Goal: Task Accomplishment & Management: Manage account settings

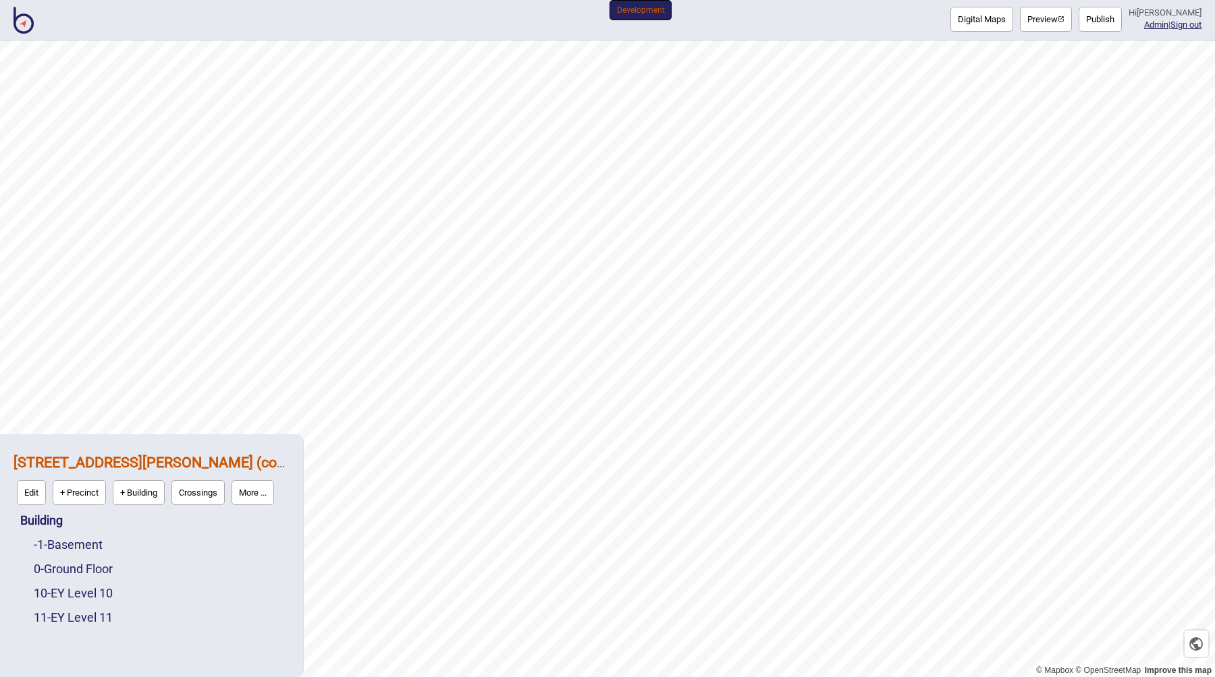
click at [28, 16] on img at bounding box center [23, 20] width 20 height 27
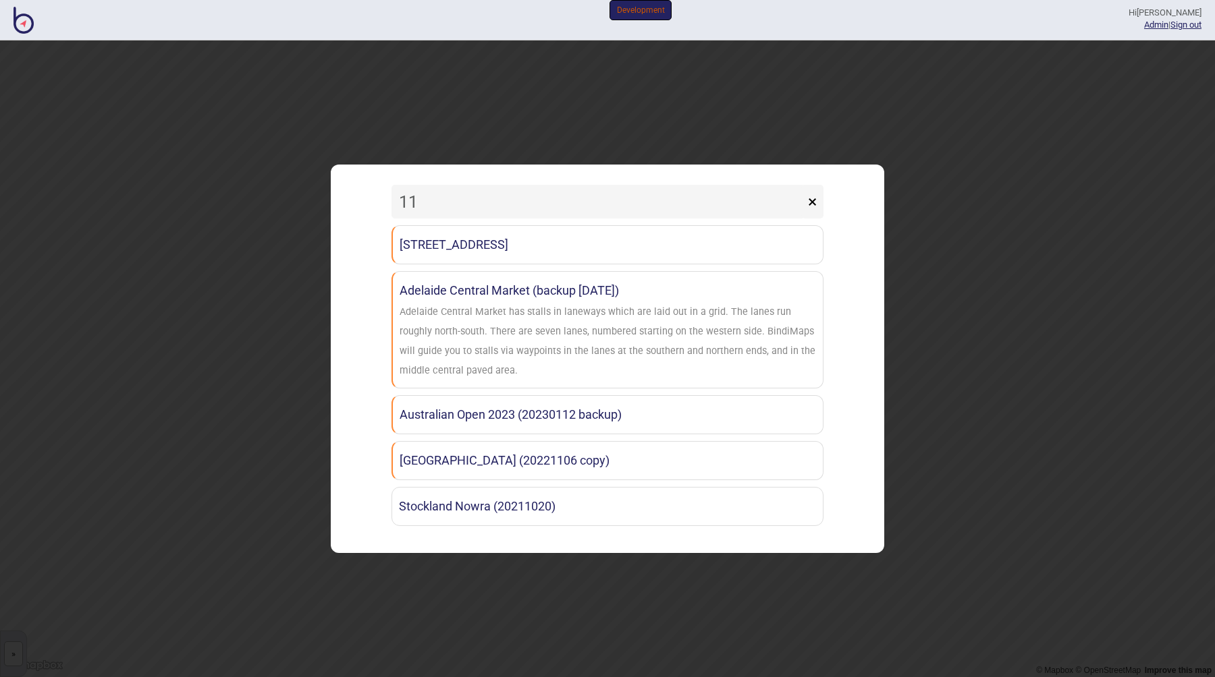
drag, startPoint x: 445, startPoint y: 206, endPoint x: 384, endPoint y: 203, distance: 61.5
click at [385, 204] on div "11 × [STREET_ADDRESS] (copy) [GEOGRAPHIC_DATA] (backup [DATE]) [GEOGRAPHIC_DATA…" at bounding box center [607, 358] width 540 height 374
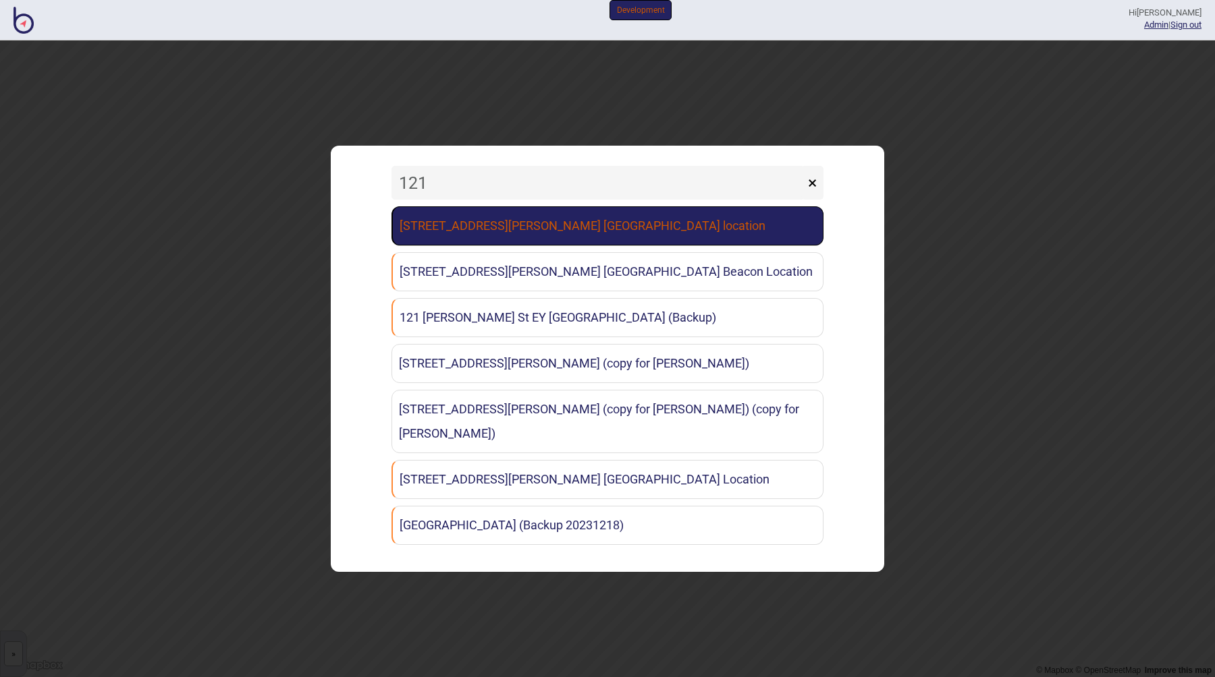
type input "121"
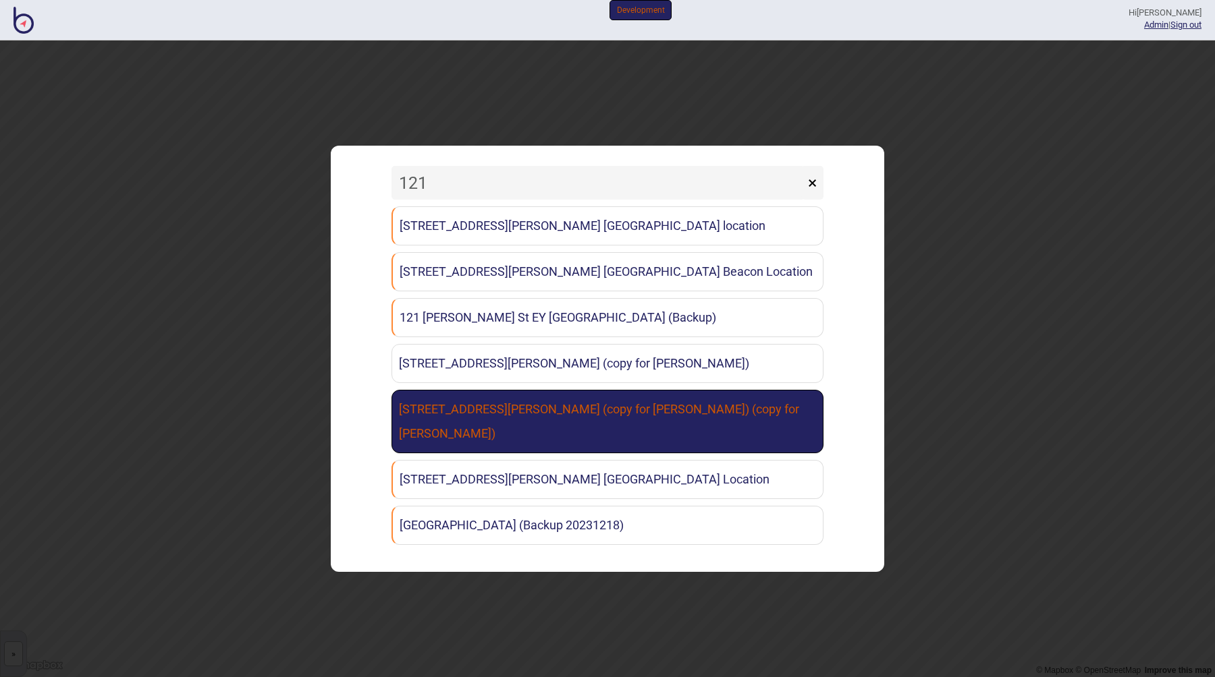
click at [648, 430] on link "[STREET_ADDRESS][PERSON_NAME] (copy for [PERSON_NAME]) (copy for [PERSON_NAME])" at bounding box center [607, 421] width 432 height 63
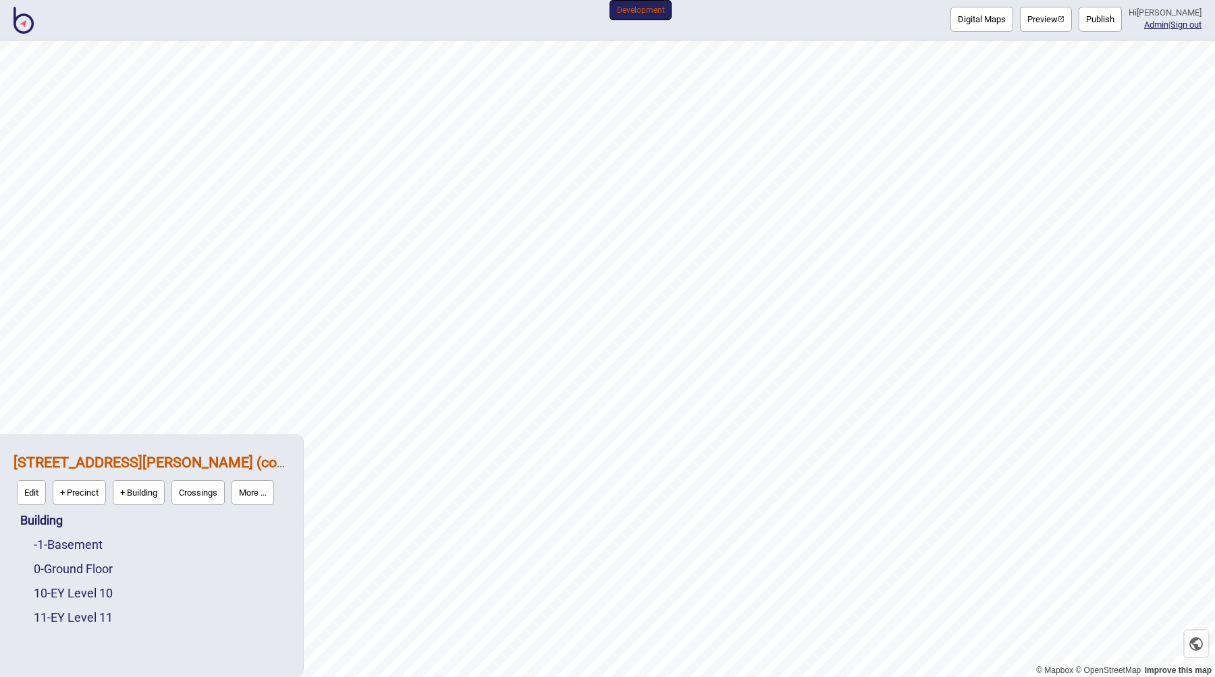
click at [246, 495] on button "More ..." at bounding box center [252, 492] width 43 height 25
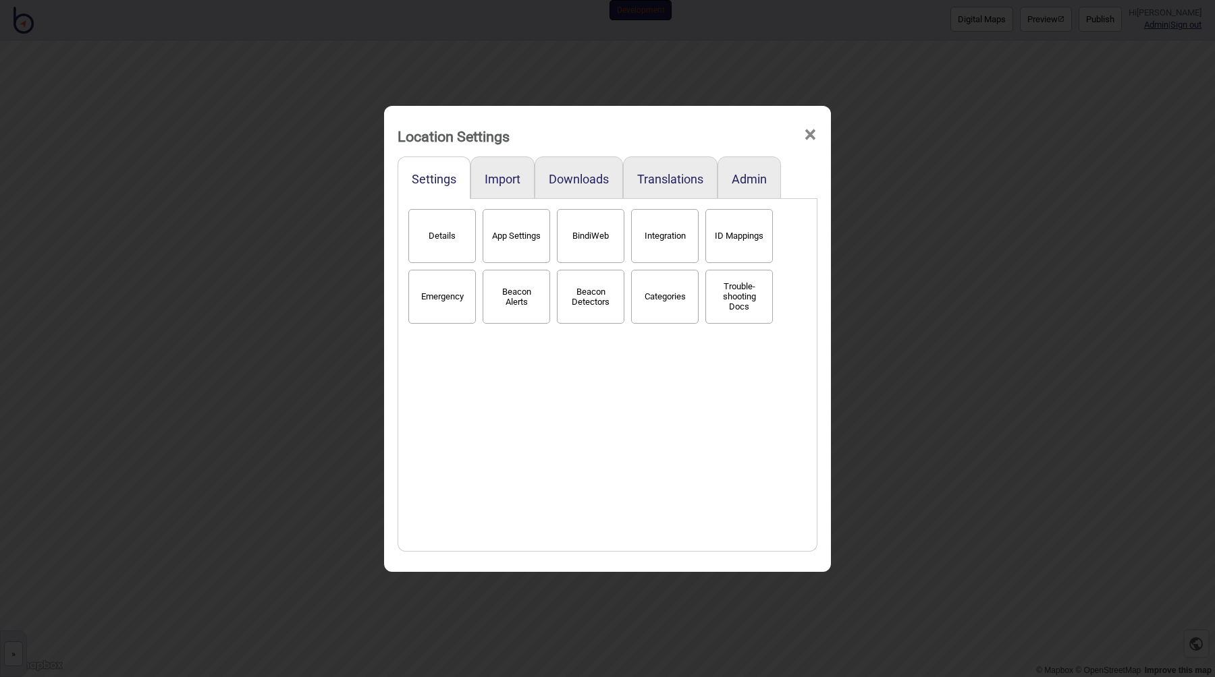
click at [445, 240] on button "Details" at bounding box center [441, 236] width 67 height 54
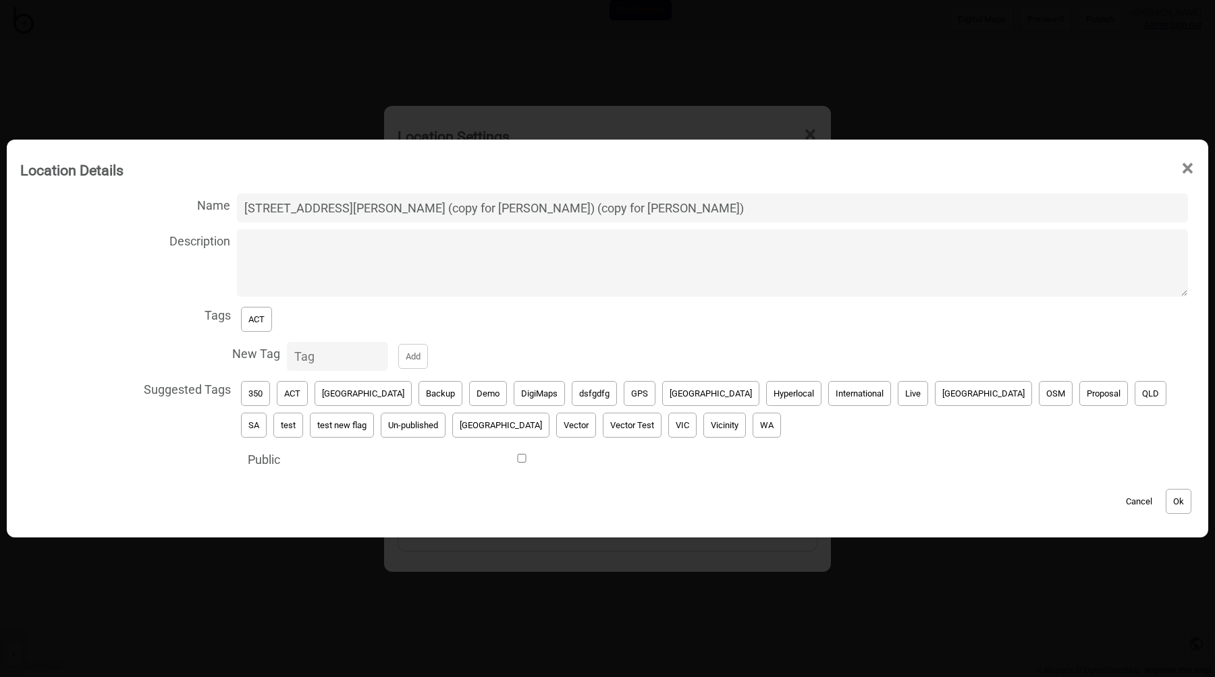
drag, startPoint x: 431, startPoint y: 208, endPoint x: 569, endPoint y: 210, distance: 137.7
click at [569, 210] on input "[STREET_ADDRESS][PERSON_NAME] (copy for [PERSON_NAME]) (copy for [PERSON_NAME])" at bounding box center [712, 208] width 951 height 29
type input "[STREET_ADDRESS][PERSON_NAME] [GEOGRAPHIC_DATA] (copy for [PERSON_NAME])"
click at [1173, 496] on button "Ok" at bounding box center [1178, 501] width 26 height 25
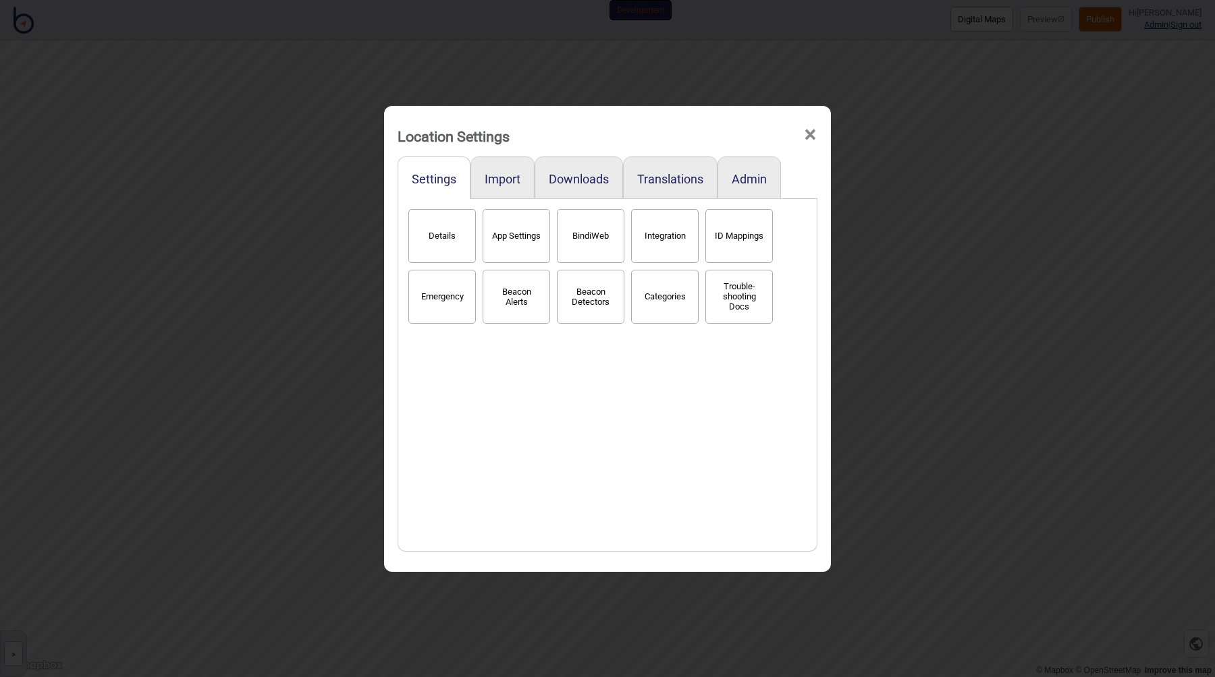
click at [939, 233] on div "Location Settings × Settings Import Downloads Translations Admin Details App Se…" at bounding box center [607, 338] width 1215 height 677
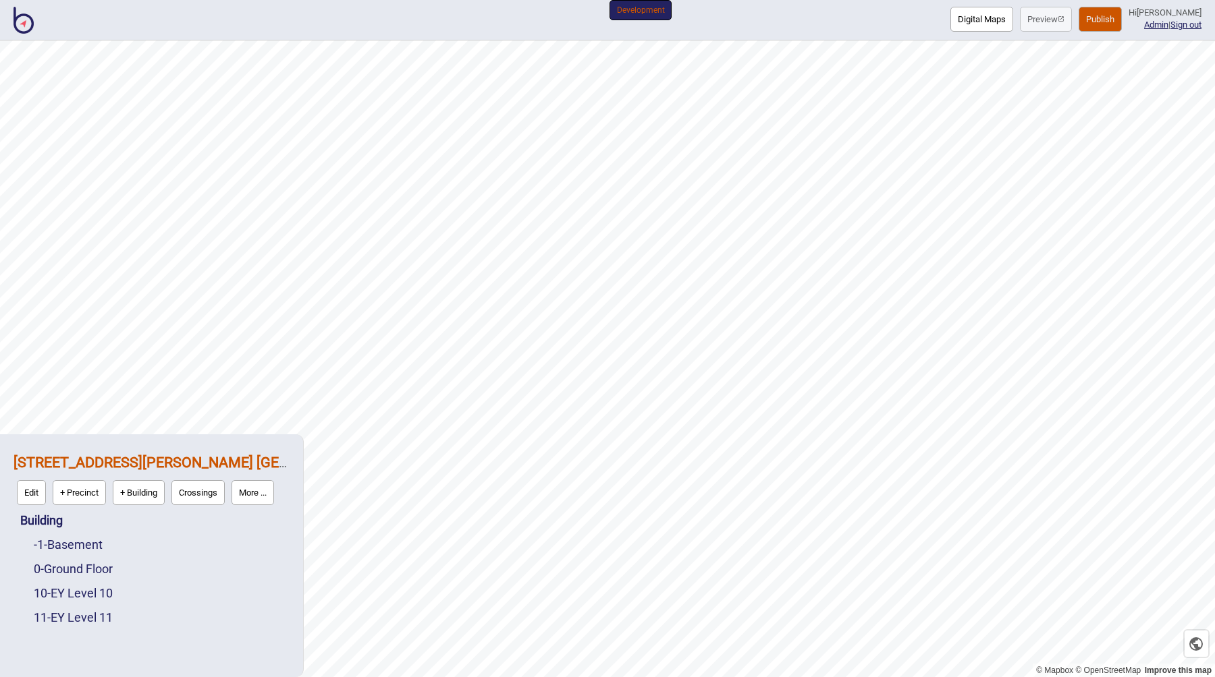
click at [1103, 20] on button "Publish" at bounding box center [1099, 19] width 43 height 25
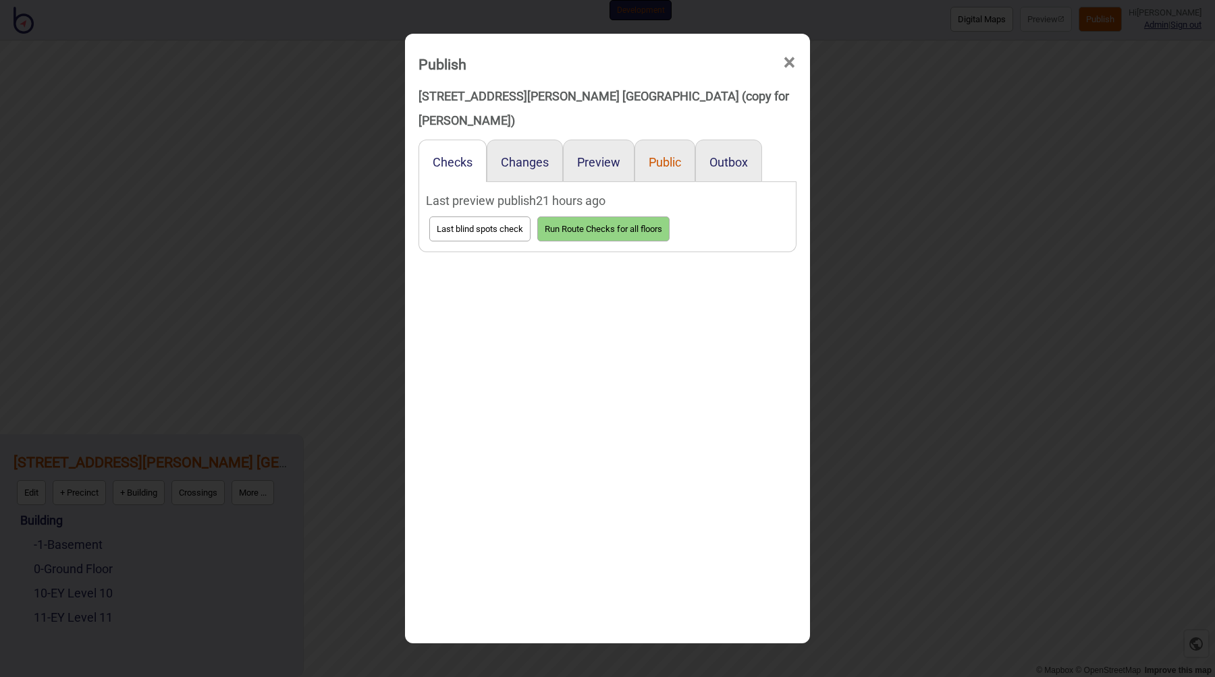
click at [664, 155] on button "Public" at bounding box center [664, 162] width 32 height 14
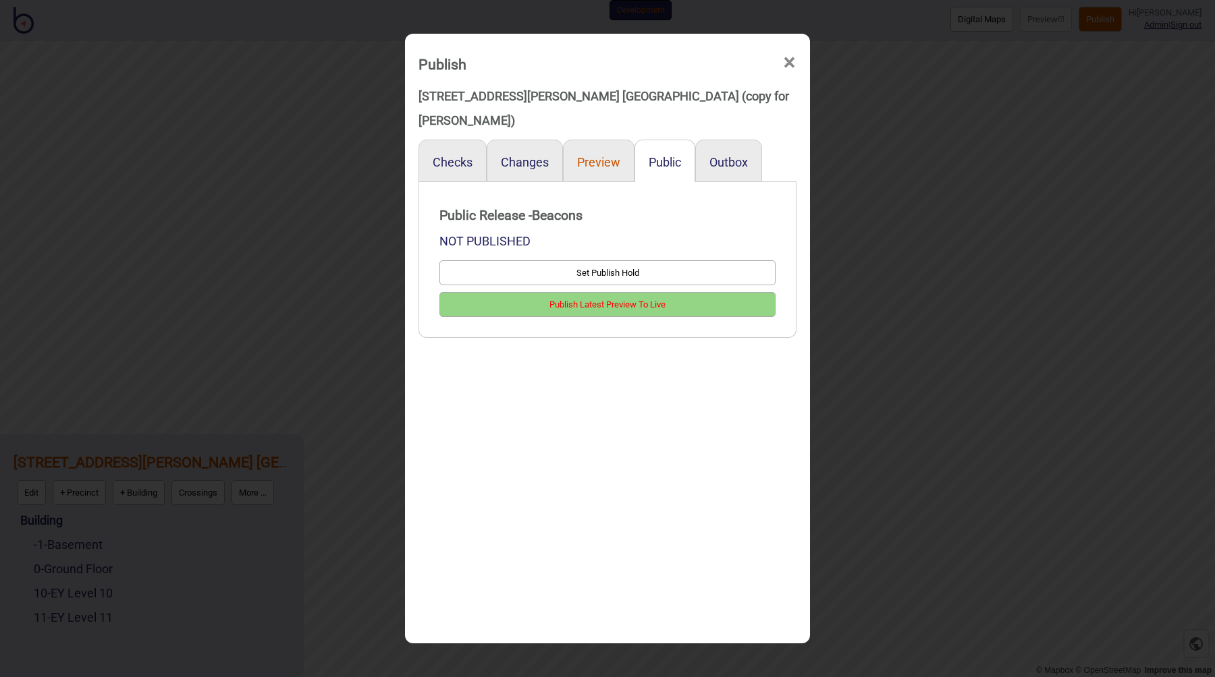
click at [584, 155] on button "Preview" at bounding box center [598, 162] width 43 height 14
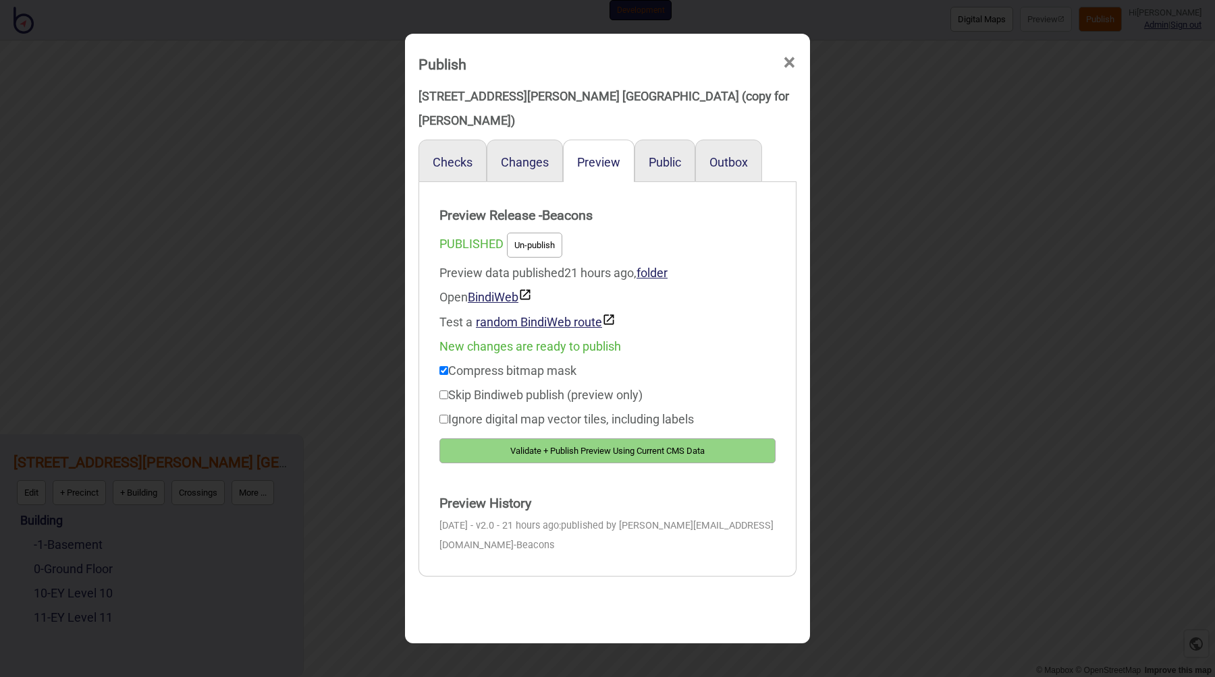
click at [598, 439] on button "Validate + Publish Preview Using Current CMS Data" at bounding box center [607, 451] width 336 height 25
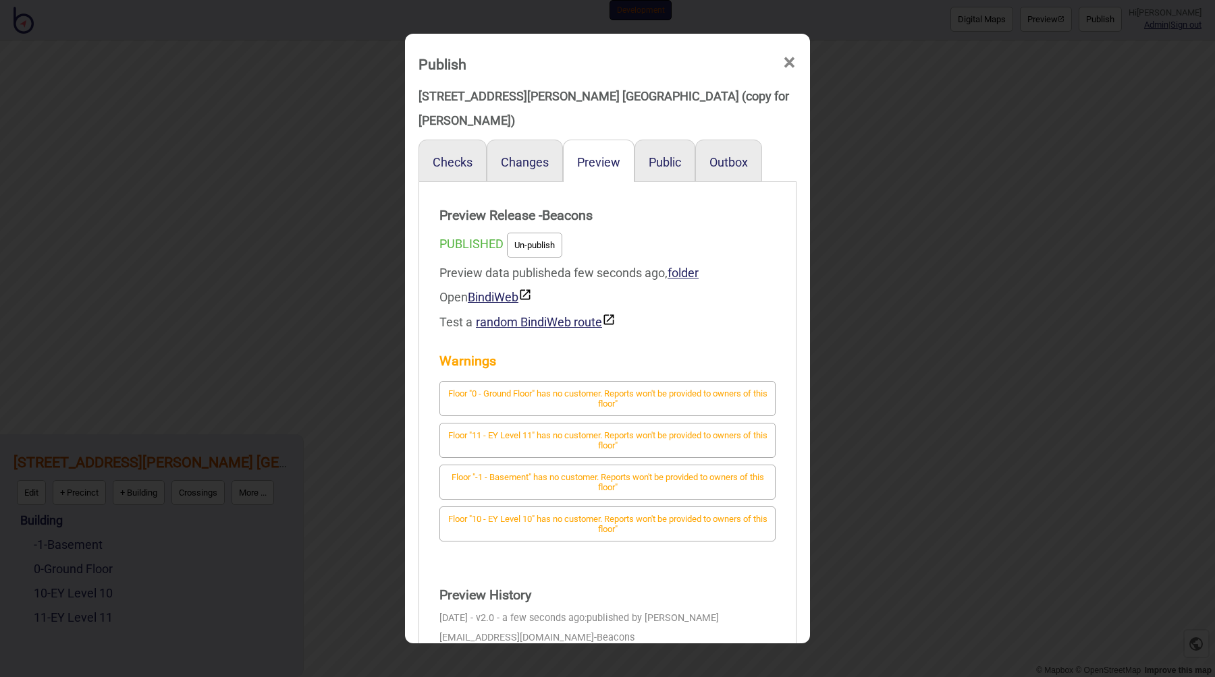
click at [935, 354] on div "Publish × 121 [PERSON_NAME] St EY [GEOGRAPHIC_DATA] (copy for [PERSON_NAME]) Ch…" at bounding box center [607, 338] width 1215 height 677
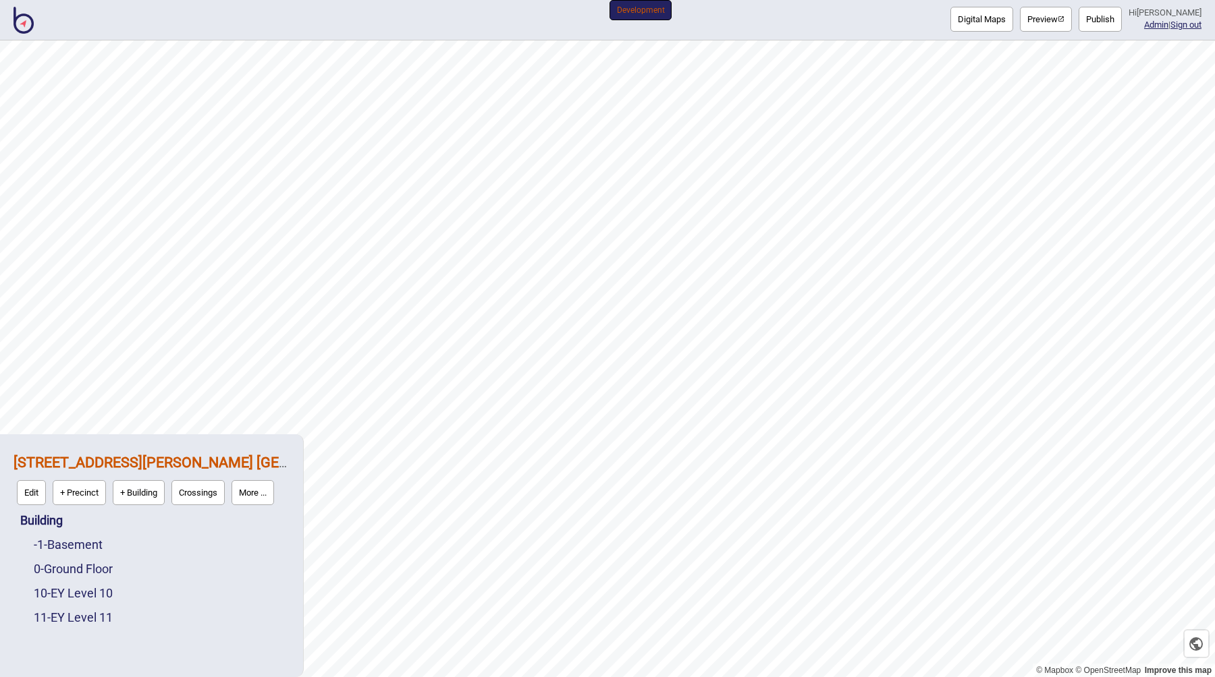
click at [1063, 25] on button "Preview" at bounding box center [1046, 19] width 52 height 25
click at [264, 487] on button "More ..." at bounding box center [252, 492] width 43 height 25
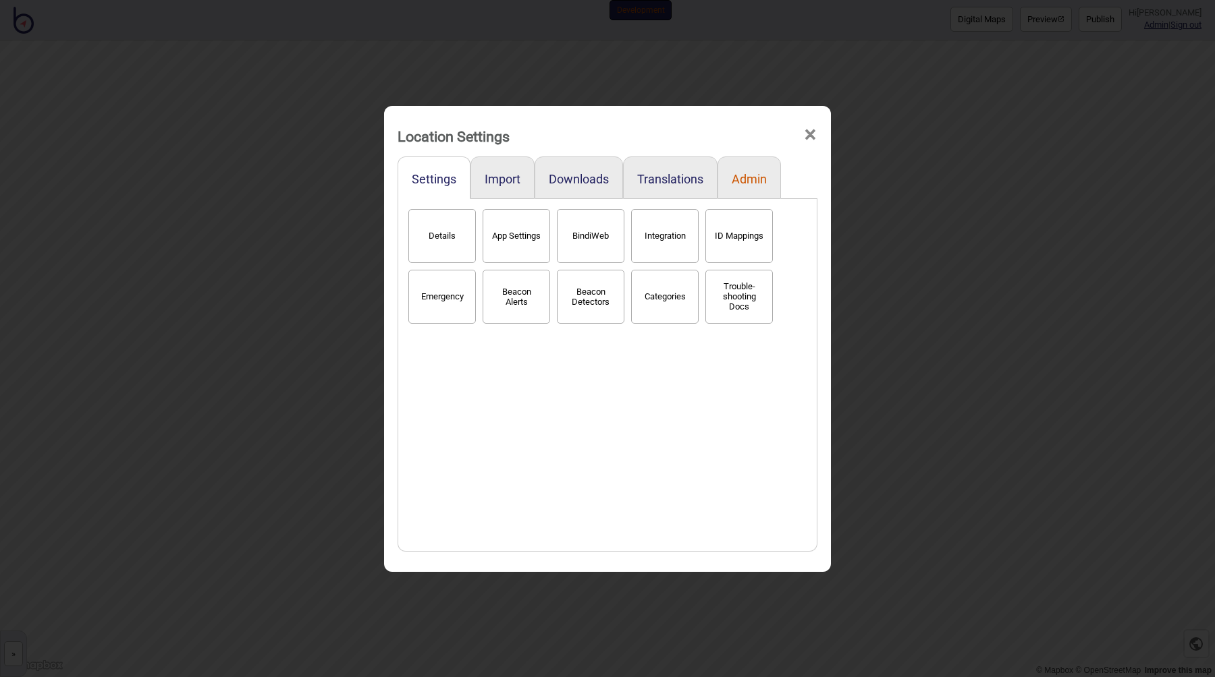
click at [755, 178] on button "Admin" at bounding box center [748, 179] width 35 height 14
click at [588, 234] on button "Snapshots" at bounding box center [590, 236] width 67 height 54
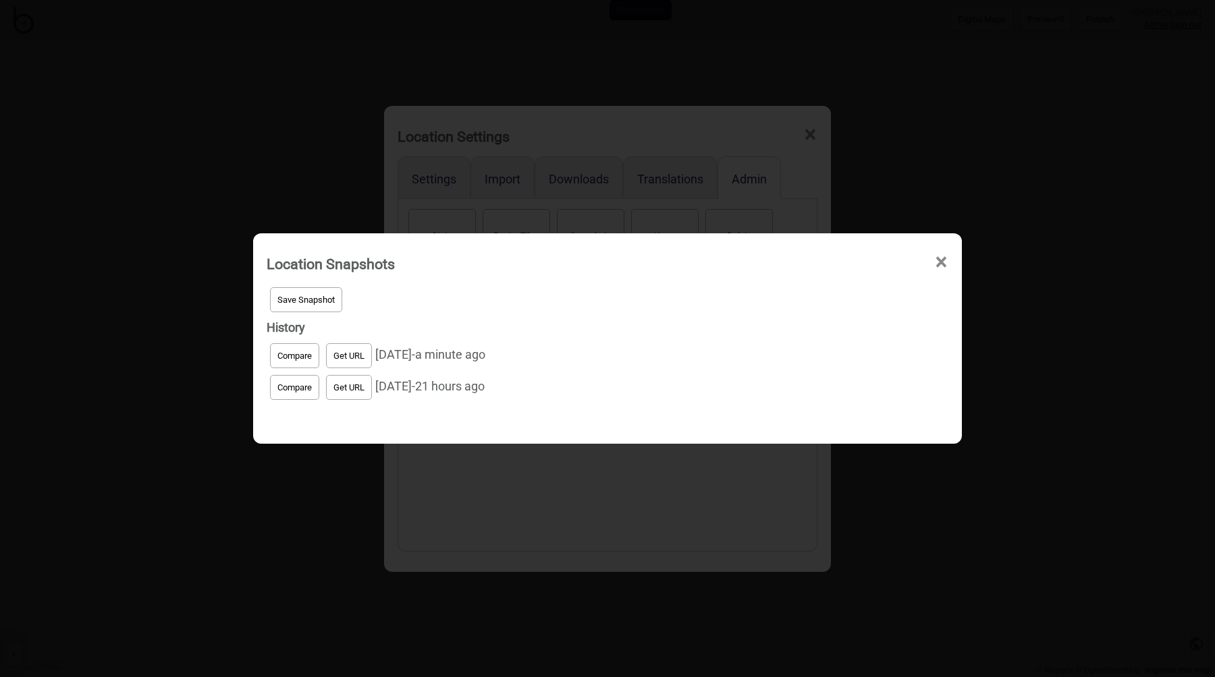
click at [312, 296] on span "Save Snapshot" at bounding box center [305, 300] width 57 height 10
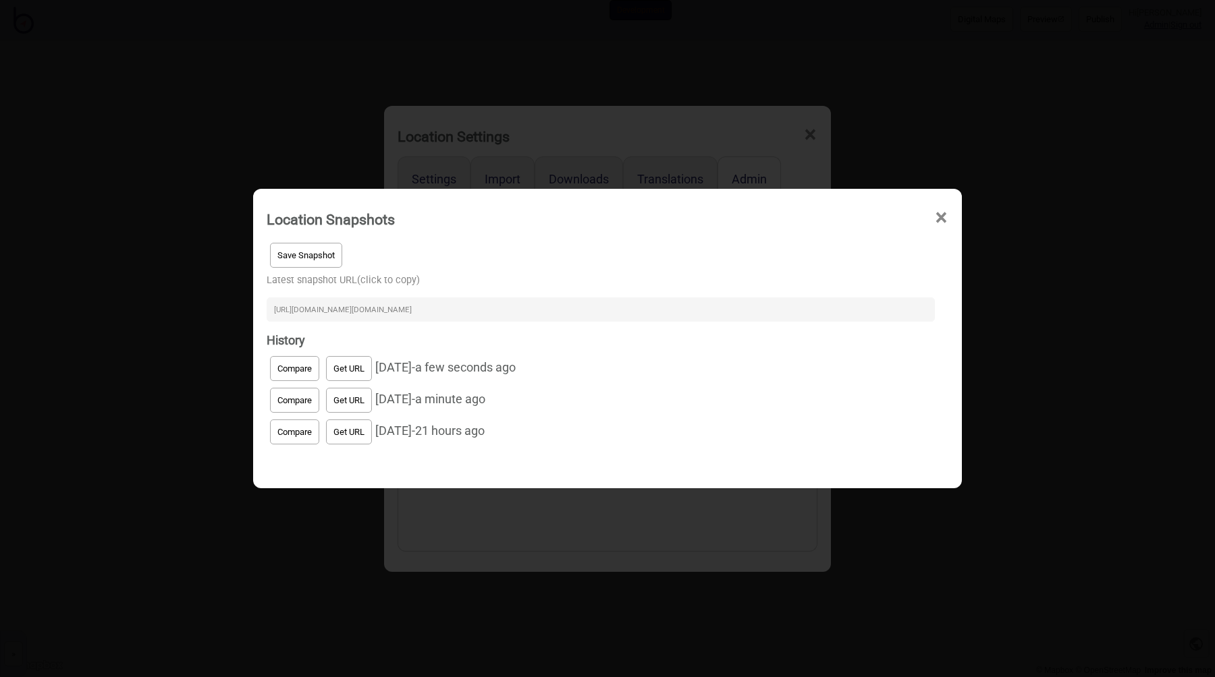
click at [364, 315] on input "[URL][DOMAIN_NAME][DOMAIN_NAME]" at bounding box center [601, 310] width 668 height 24
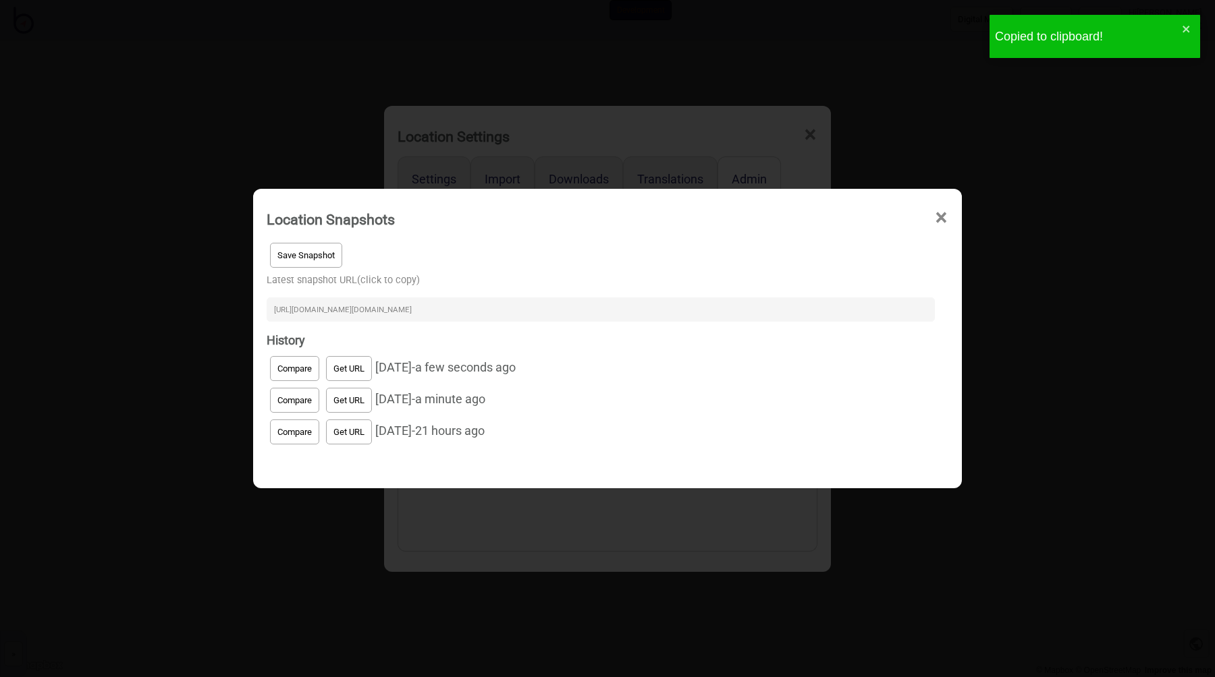
click at [358, 80] on div "Location Snapshots × Save Snapshot Latest snapshot URL (click to copy) [URL][DO…" at bounding box center [607, 338] width 1215 height 677
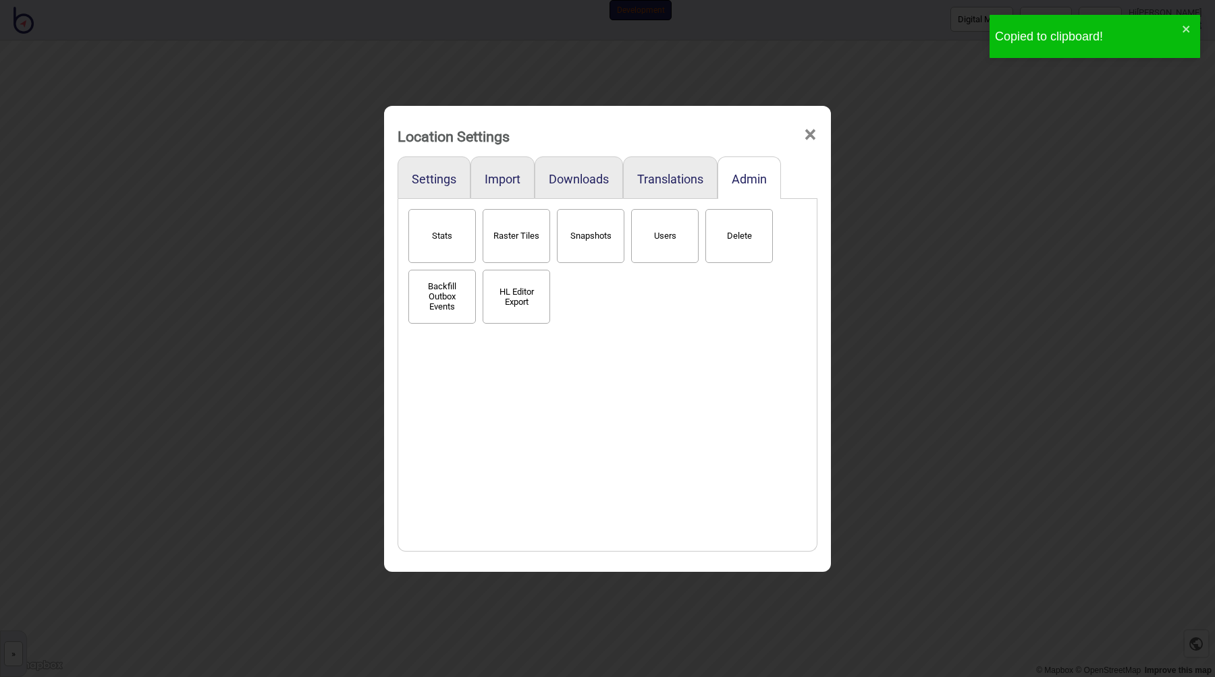
click at [354, 82] on div "Location Settings × Settings Import Downloads Translations Admin Stats Raster T…" at bounding box center [607, 338] width 1215 height 677
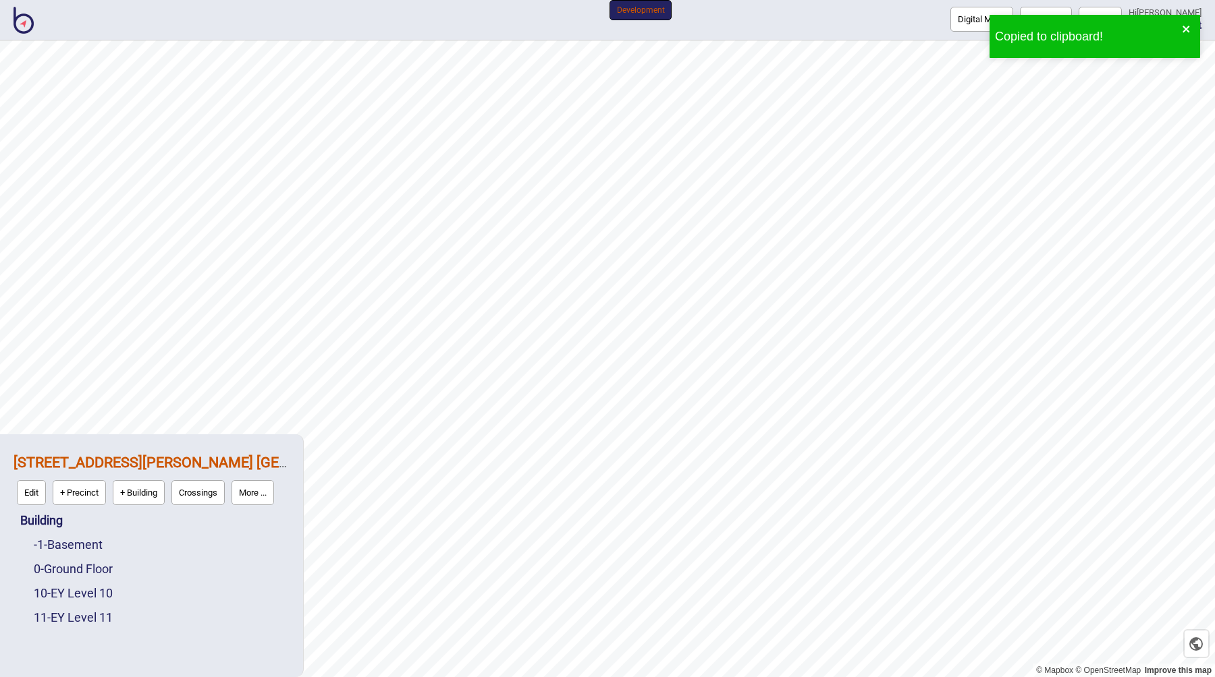
click at [1184, 26] on icon "close" at bounding box center [1185, 29] width 9 height 11
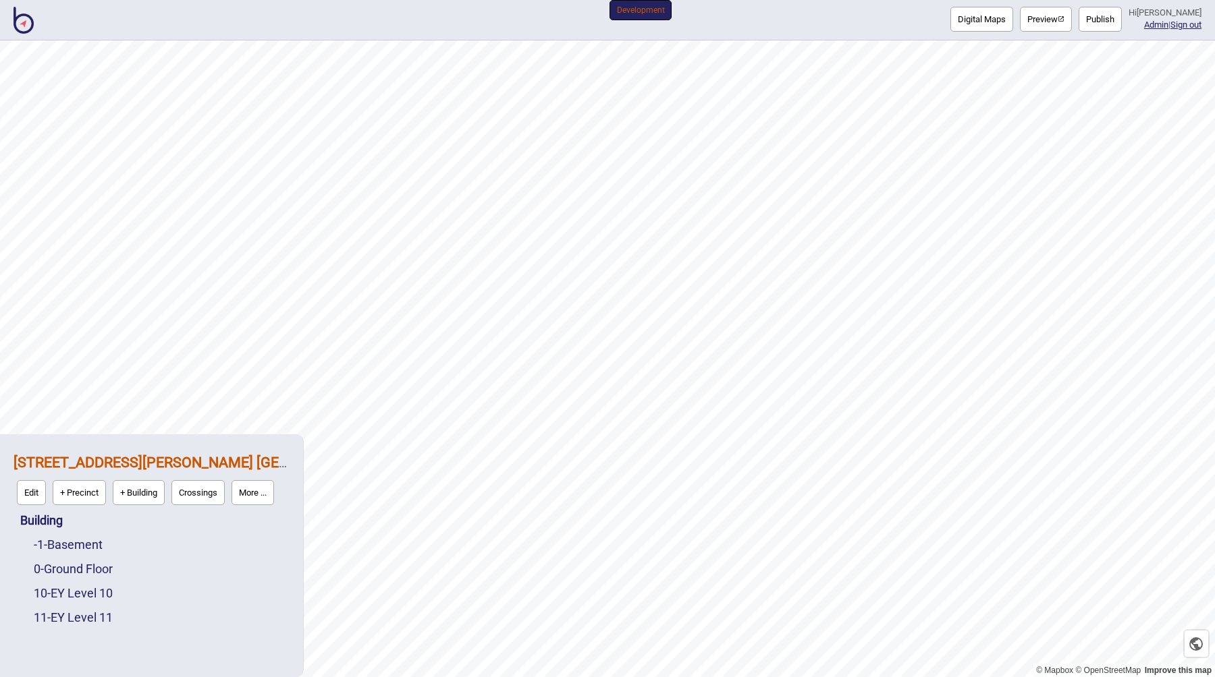
click at [1152, 28] on div "Copied to clipboard!" at bounding box center [1094, 41] width 216 height 59
click at [1152, 28] on link "Admin" at bounding box center [1156, 25] width 24 height 10
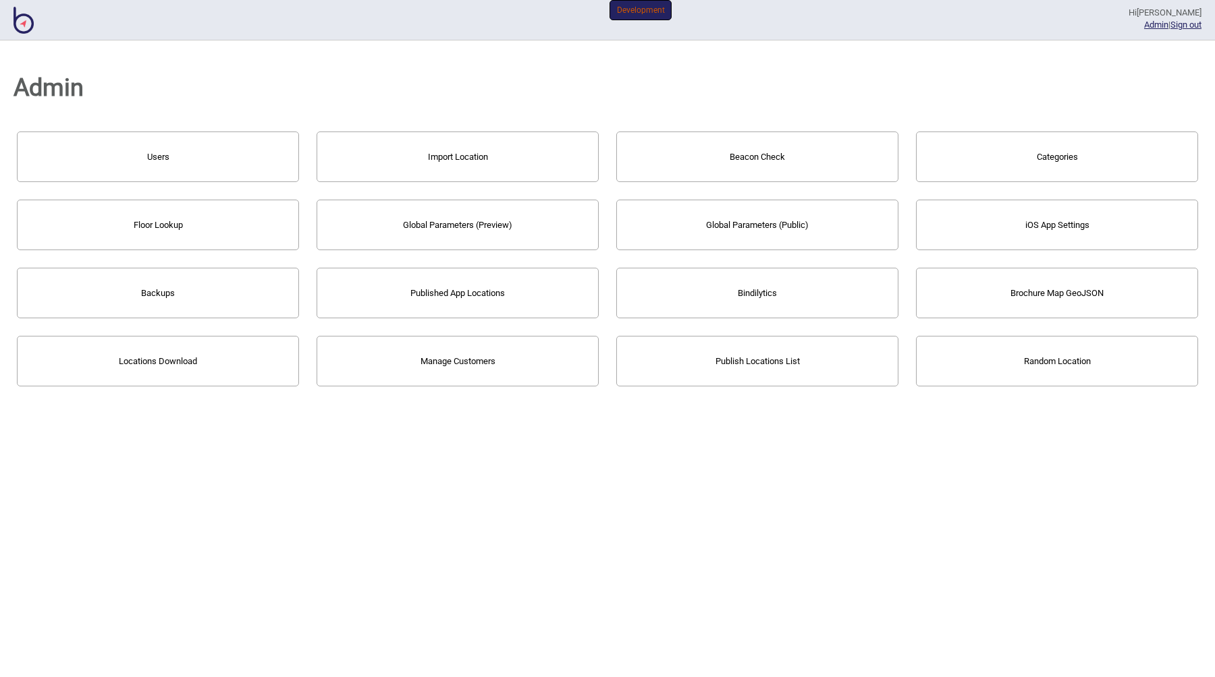
click at [528, 151] on button "Import Location" at bounding box center [457, 157] width 282 height 51
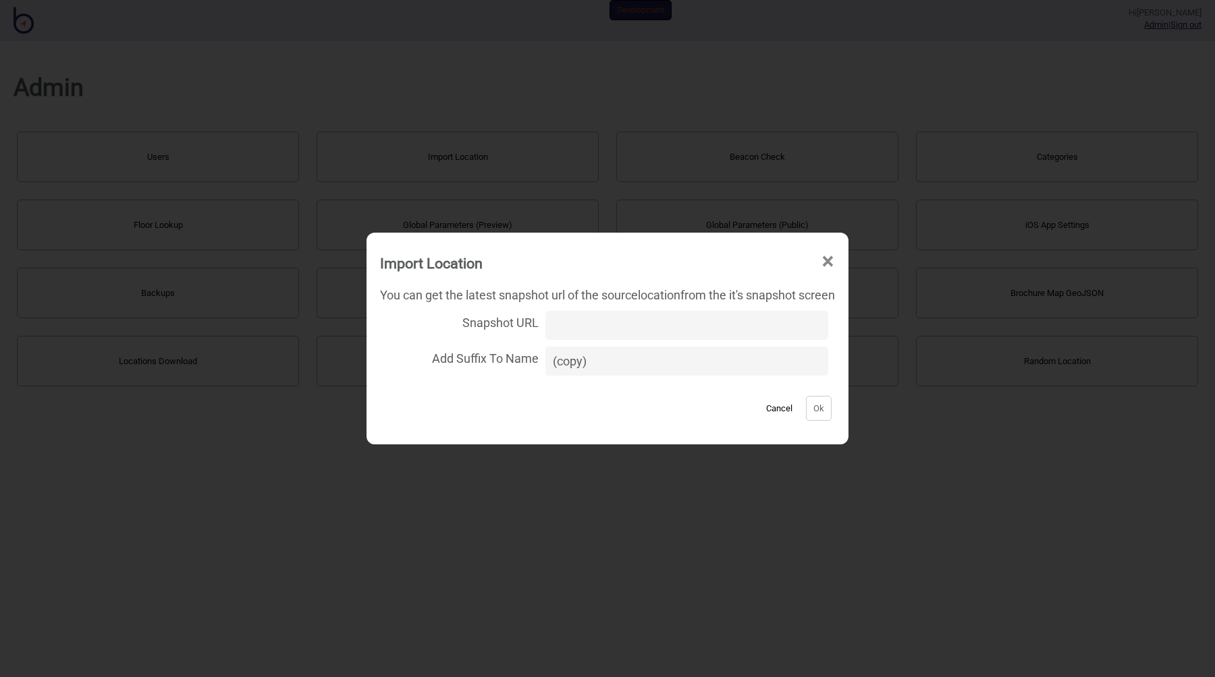
click at [559, 318] on input "Snapshot URL" at bounding box center [686, 325] width 283 height 29
paste input "[URL][DOMAIN_NAME][DOMAIN_NAME]"
type input "[URL][DOMAIN_NAME][DOMAIN_NAME]"
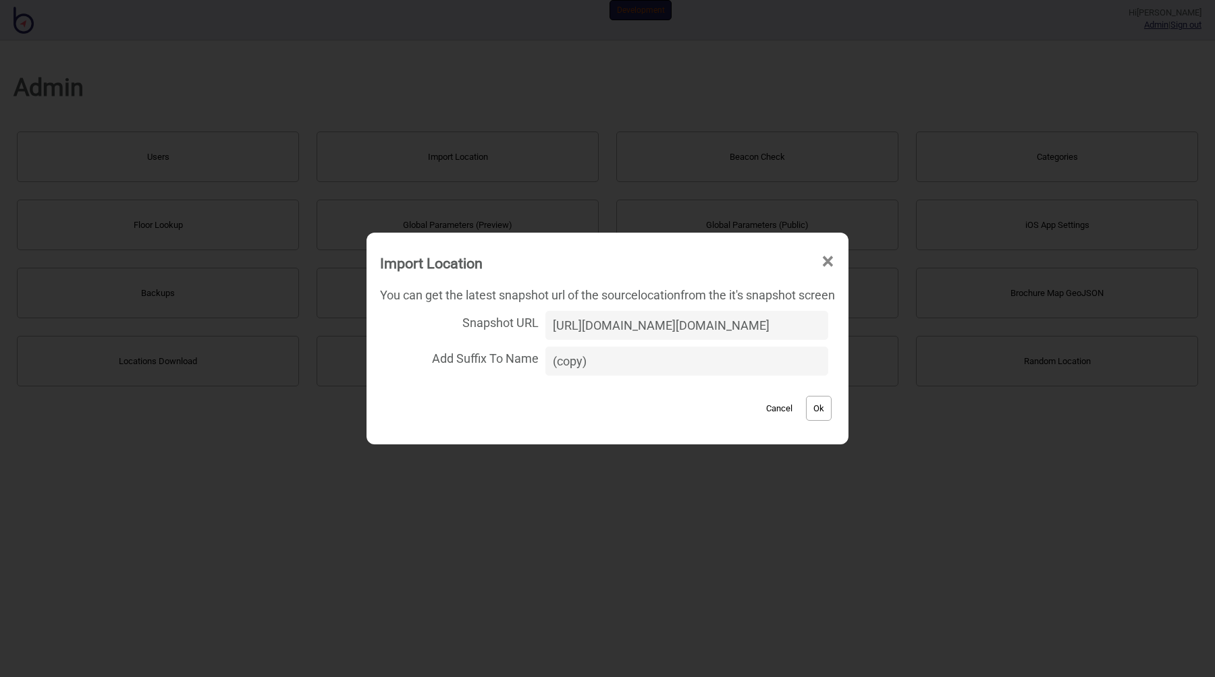
click at [580, 359] on input "(copy)" at bounding box center [686, 361] width 283 height 29
click at [602, 362] on input "(copy for )" at bounding box center [686, 361] width 283 height 29
paste input "[PERSON_NAME]"
type input "(copy for [PERSON_NAME])"
click at [829, 415] on button "Ok" at bounding box center [819, 408] width 26 height 25
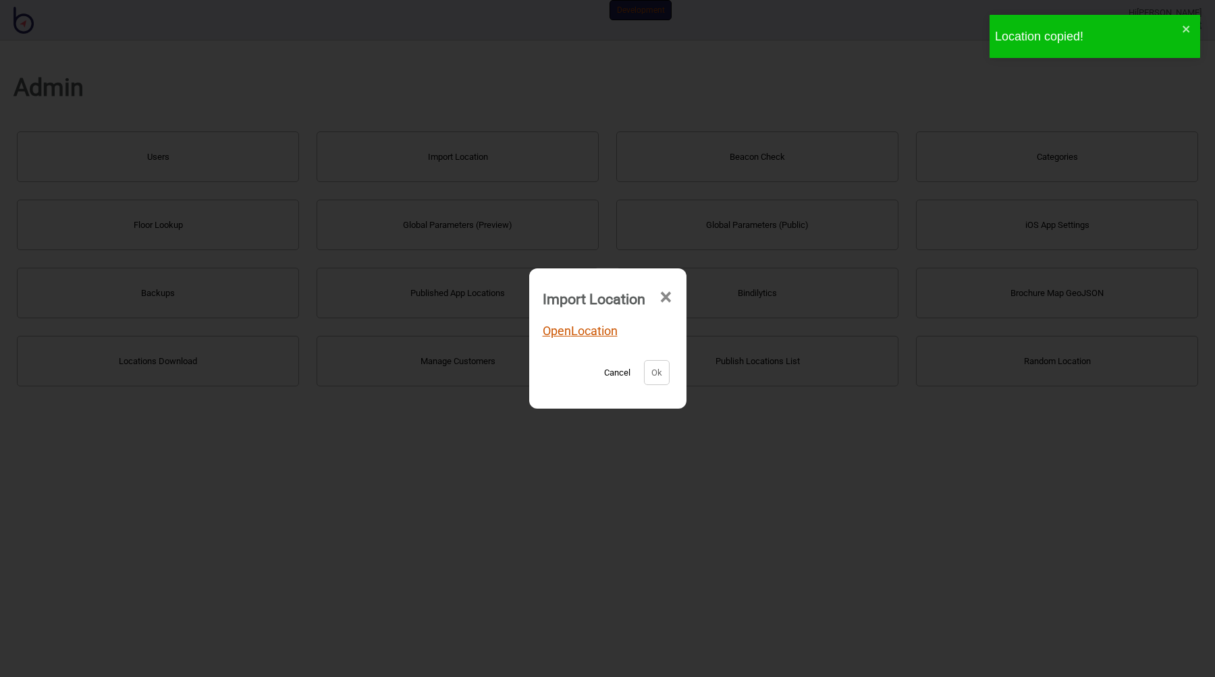
click at [577, 330] on link "Open Location" at bounding box center [579, 331] width 75 height 14
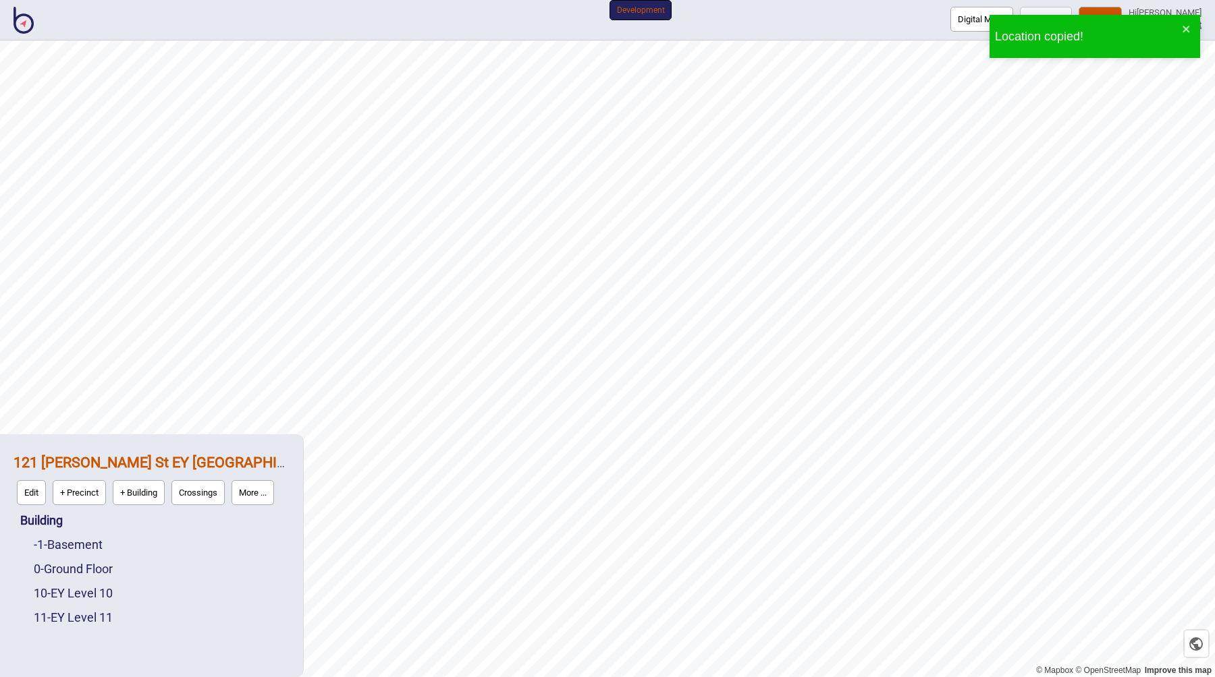
click at [253, 501] on button "More ..." at bounding box center [252, 492] width 43 height 25
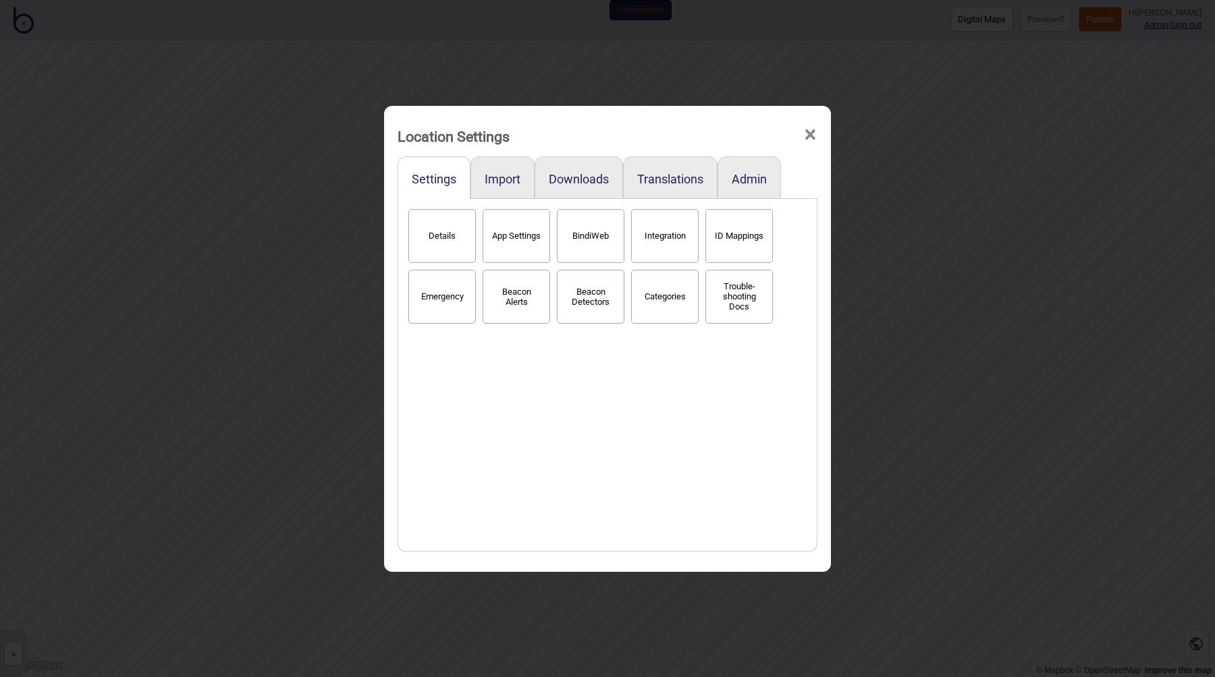
click at [442, 248] on button "Details" at bounding box center [441, 236] width 67 height 54
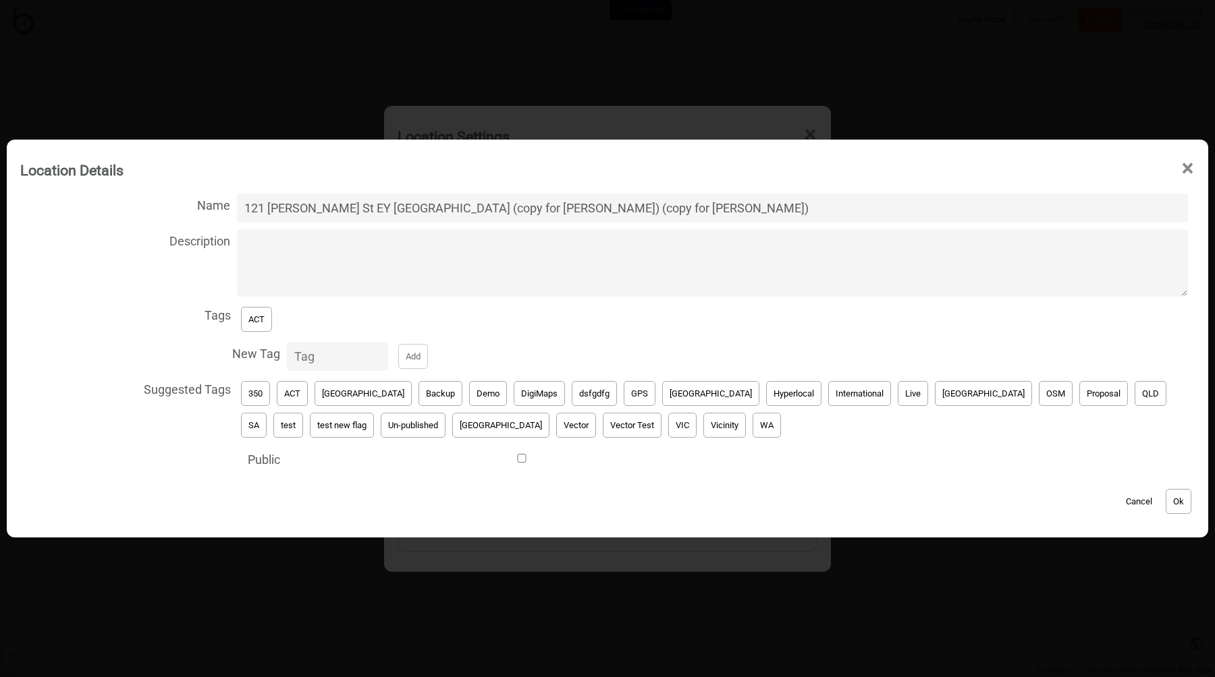
drag, startPoint x: 558, startPoint y: 209, endPoint x: 431, endPoint y: 211, distance: 126.9
click at [431, 211] on input "121 [PERSON_NAME] St EY [GEOGRAPHIC_DATA] (copy for [PERSON_NAME]) (copy for [P…" at bounding box center [712, 208] width 951 height 29
type input "[STREET_ADDRESS][PERSON_NAME] (copy for Nur Widi)"
click button "Ok" at bounding box center [1178, 501] width 26 height 25
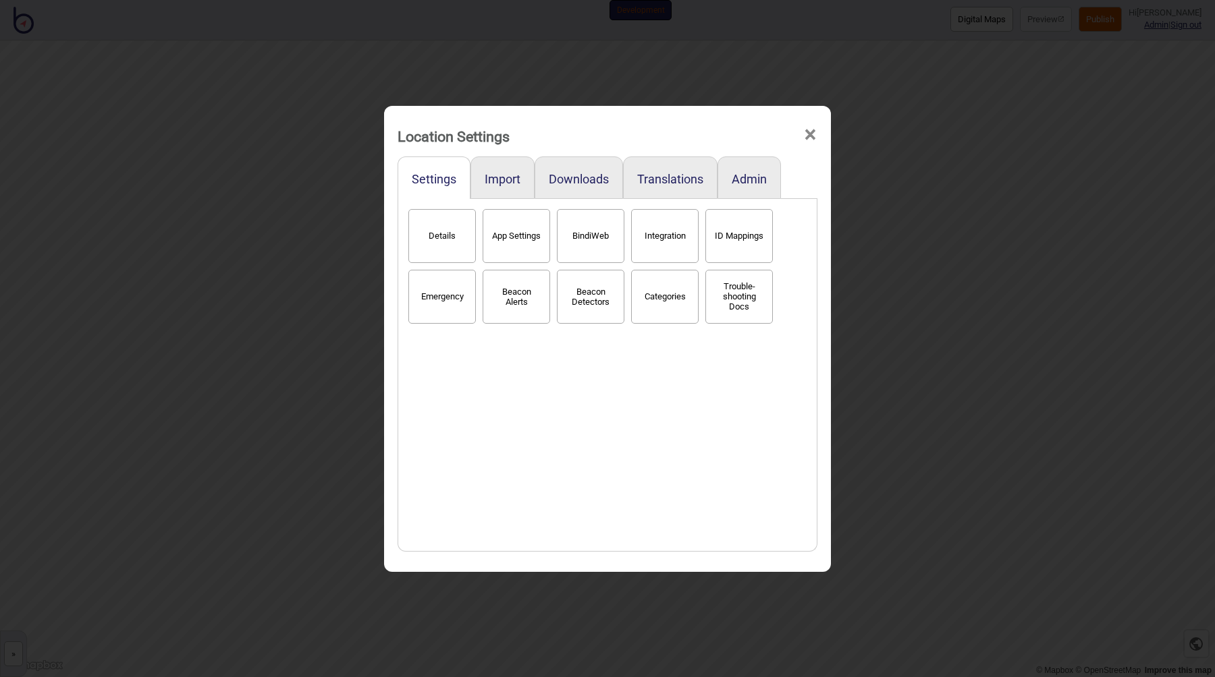
click at [942, 217] on div "Location Settings × Settings Import Downloads Translations Admin Details App Se…" at bounding box center [607, 338] width 1215 height 677
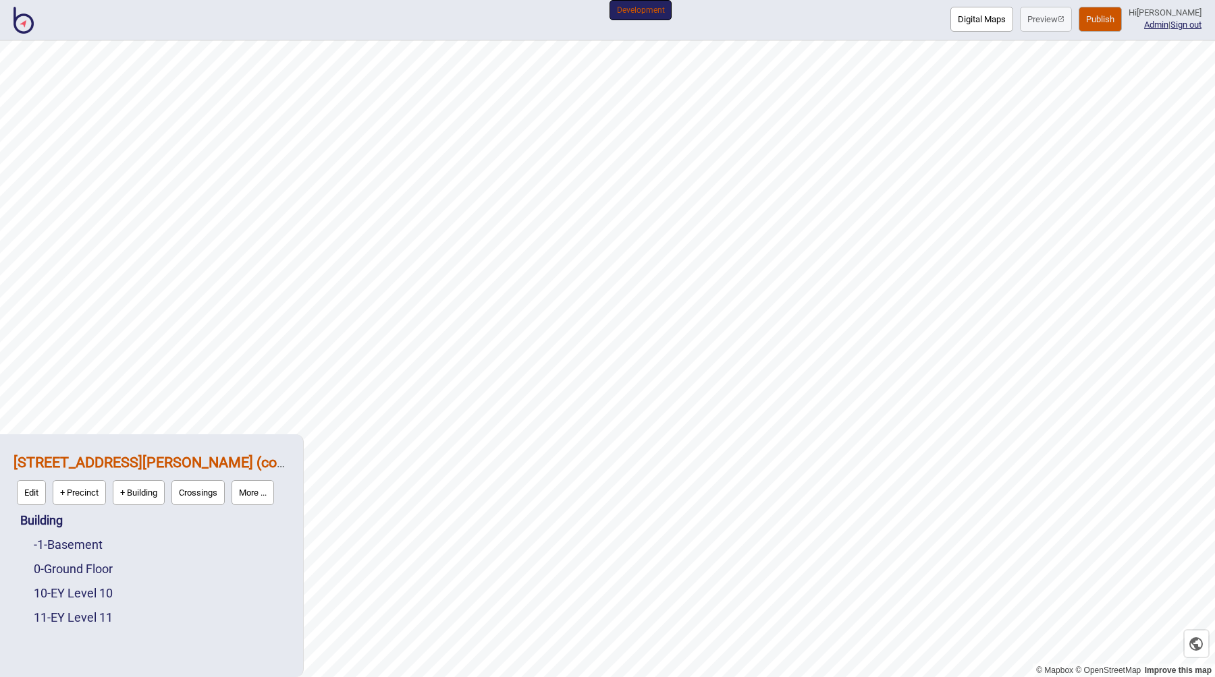
click at [984, 22] on button "Digital Maps" at bounding box center [981, 19] width 63 height 25
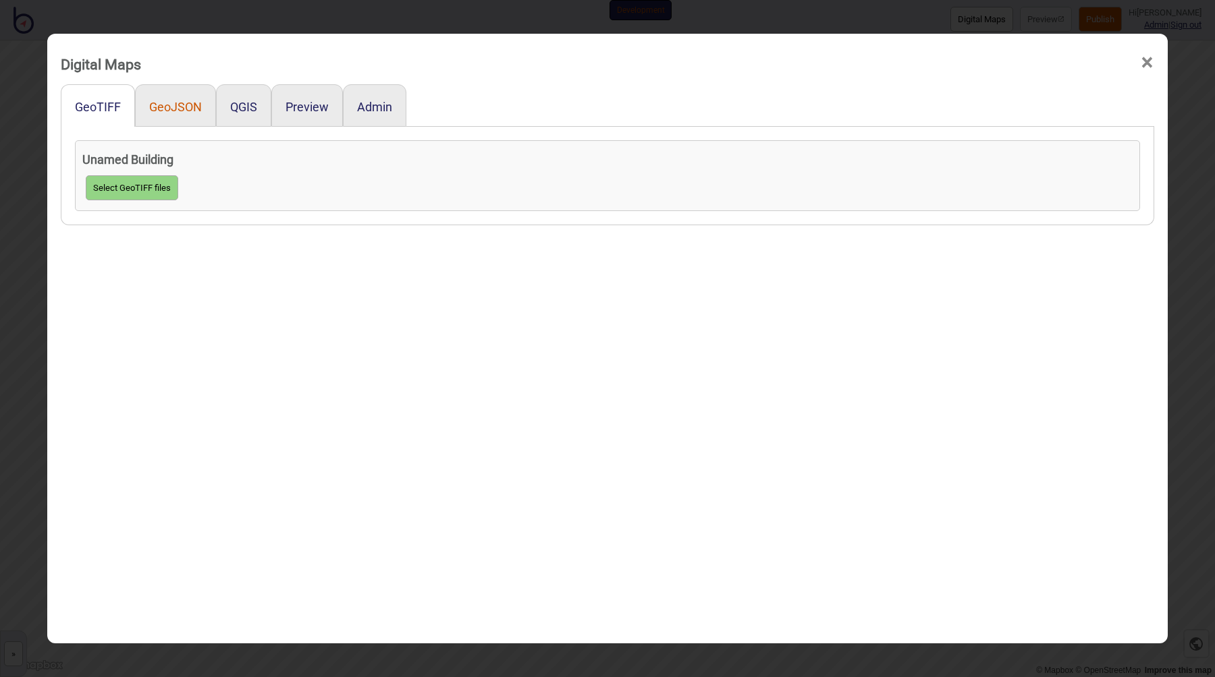
click at [172, 106] on button "GeoJSON" at bounding box center [175, 107] width 53 height 14
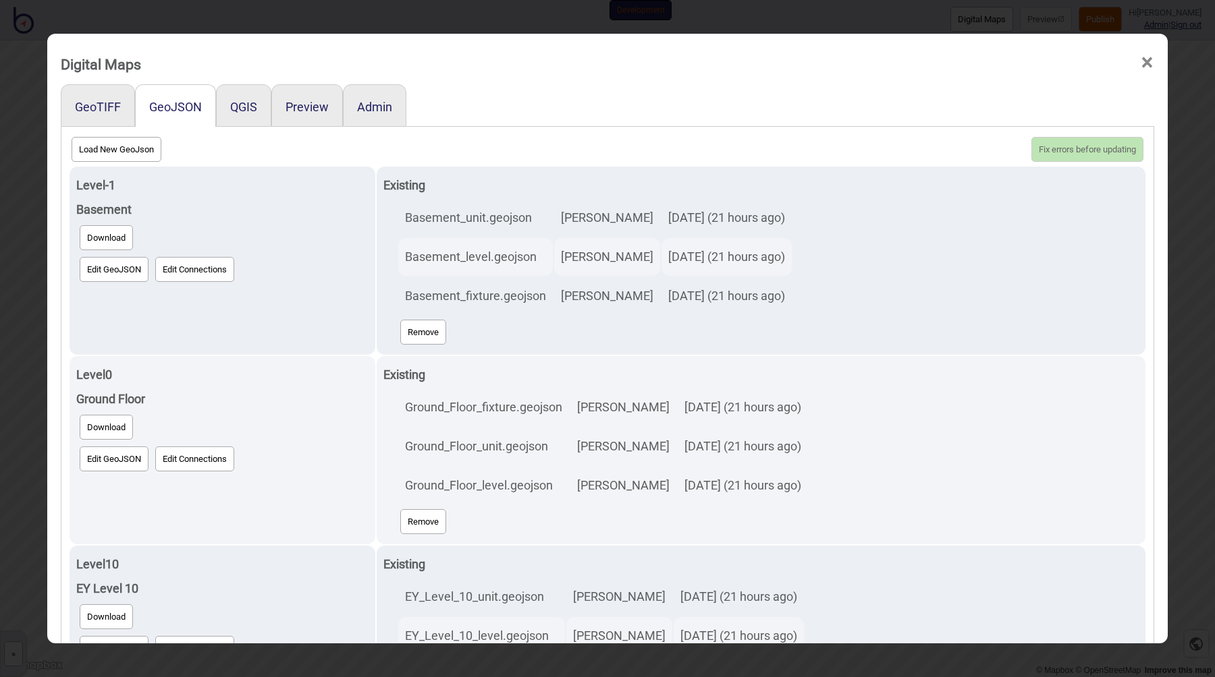
click at [115, 151] on button "Load New GeoJson" at bounding box center [117, 149] width 90 height 25
click input "file" at bounding box center [0, 0] width 0 height 0
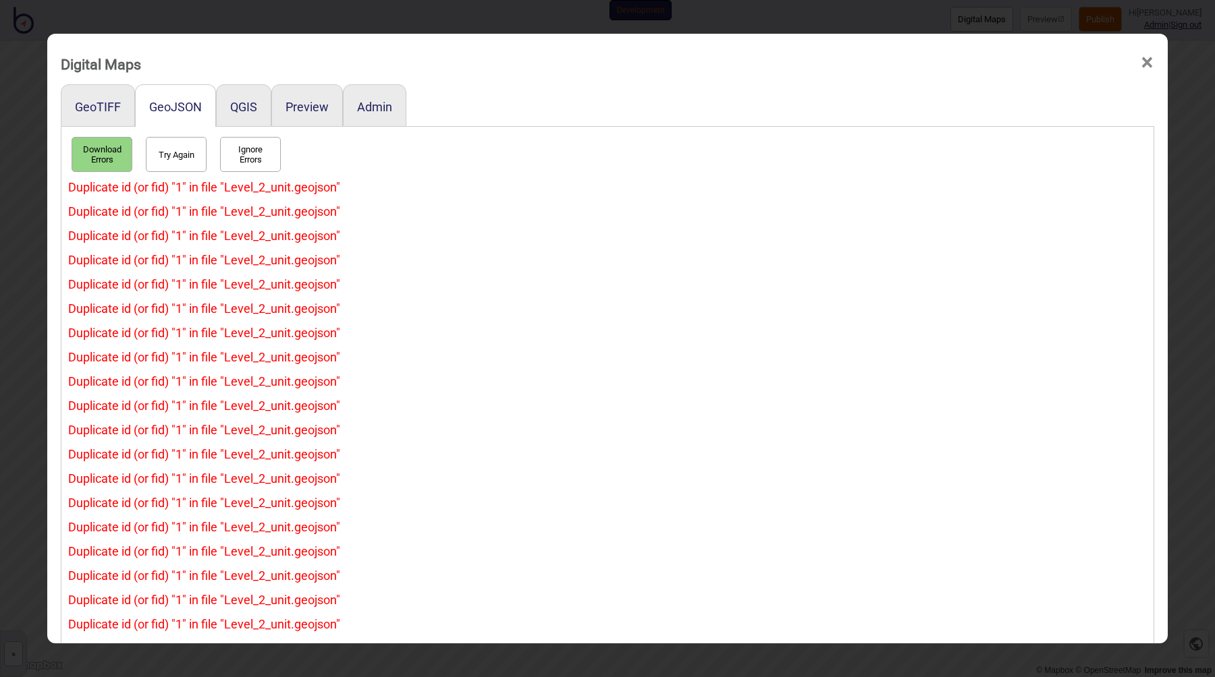
click at [171, 148] on button "Try Again" at bounding box center [176, 154] width 61 height 35
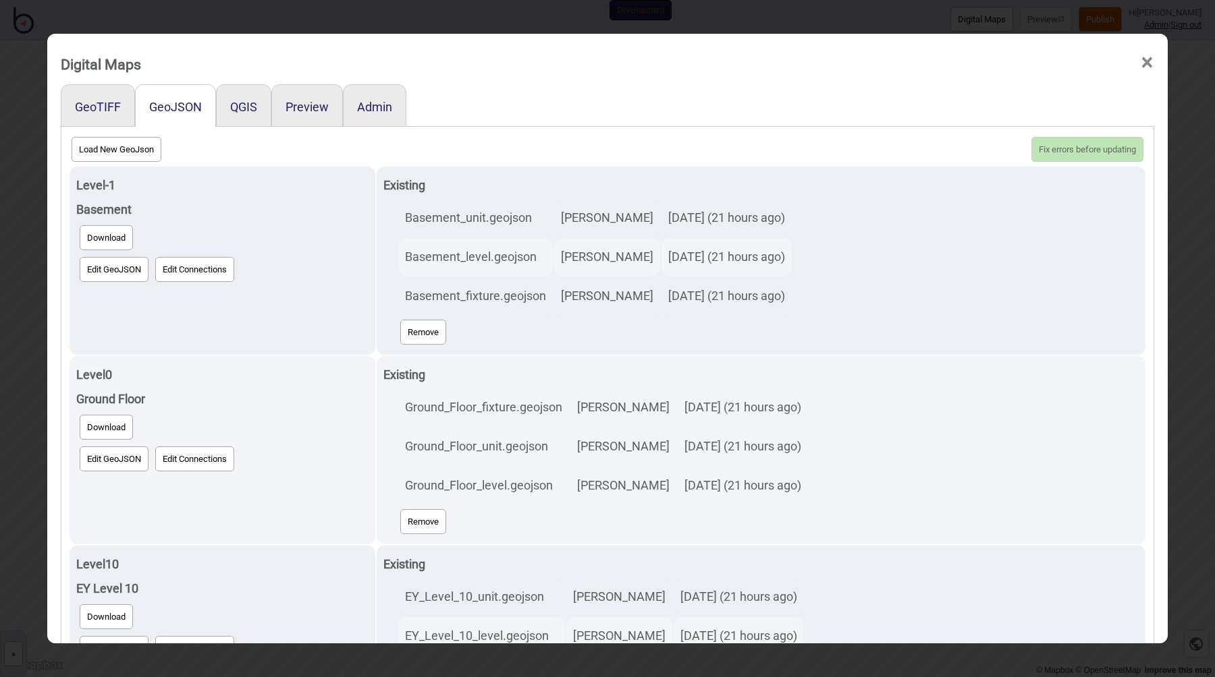
click at [136, 153] on button "Load New GeoJson" at bounding box center [117, 149] width 90 height 25
click input "file" at bounding box center [0, 0] width 0 height 0
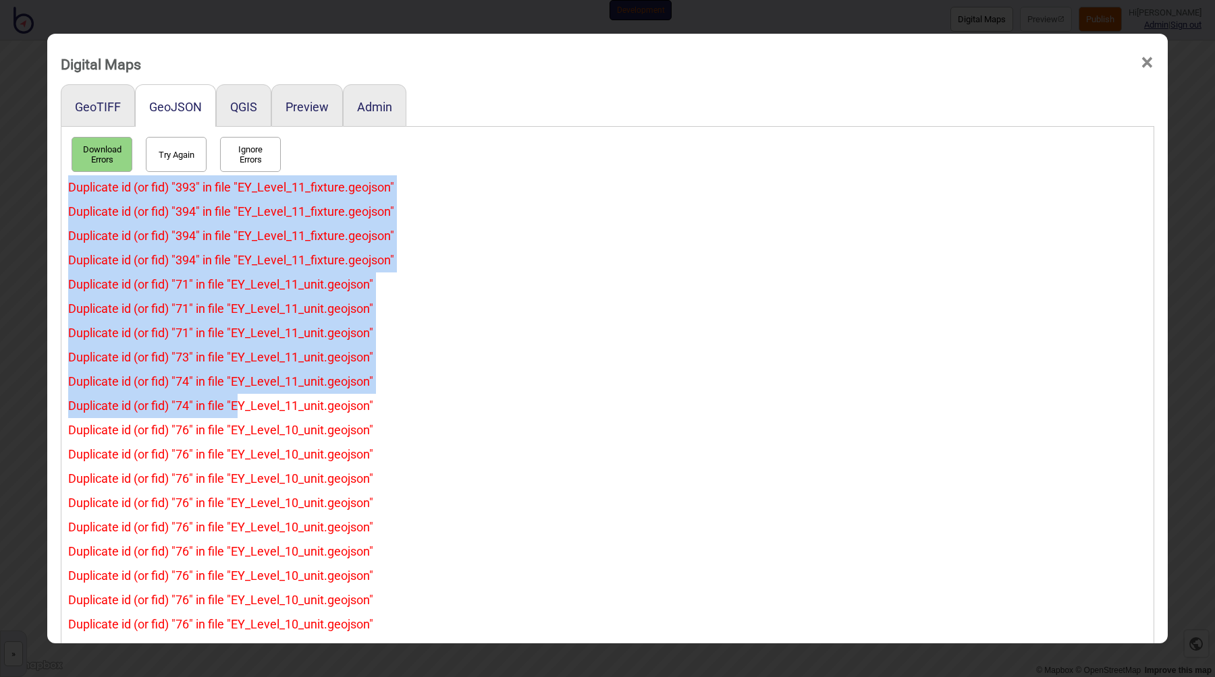
drag, startPoint x: 63, startPoint y: 186, endPoint x: 234, endPoint y: 418, distance: 288.0
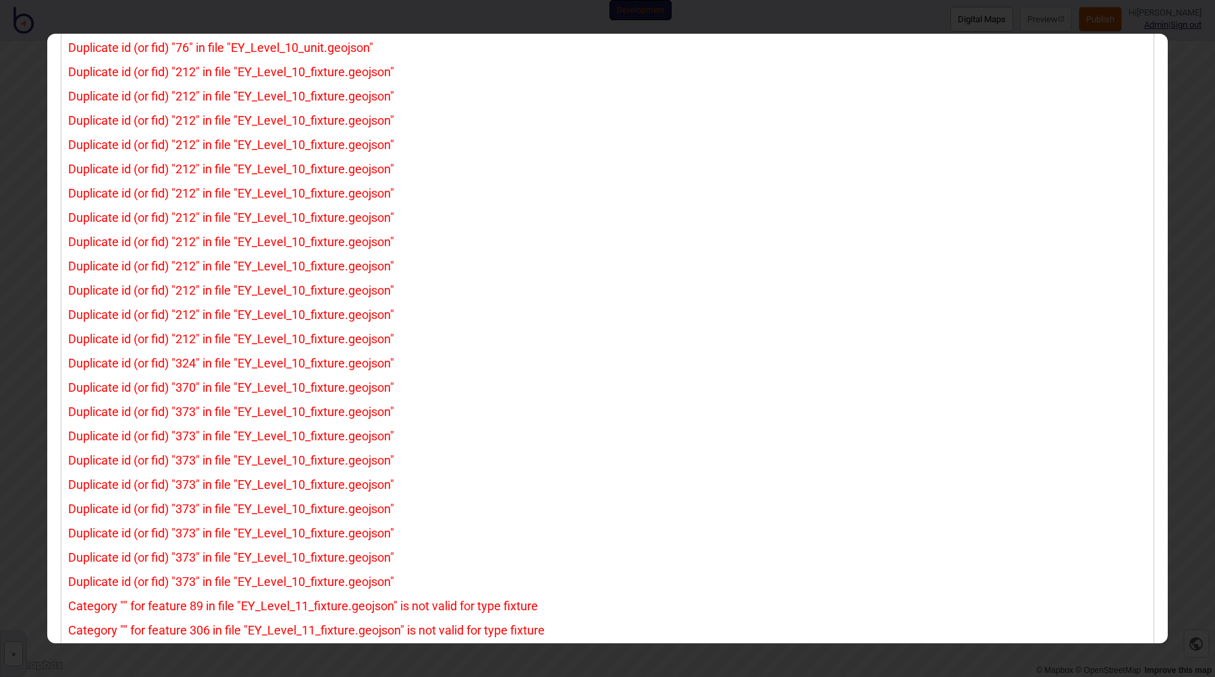
scroll to position [899, 0]
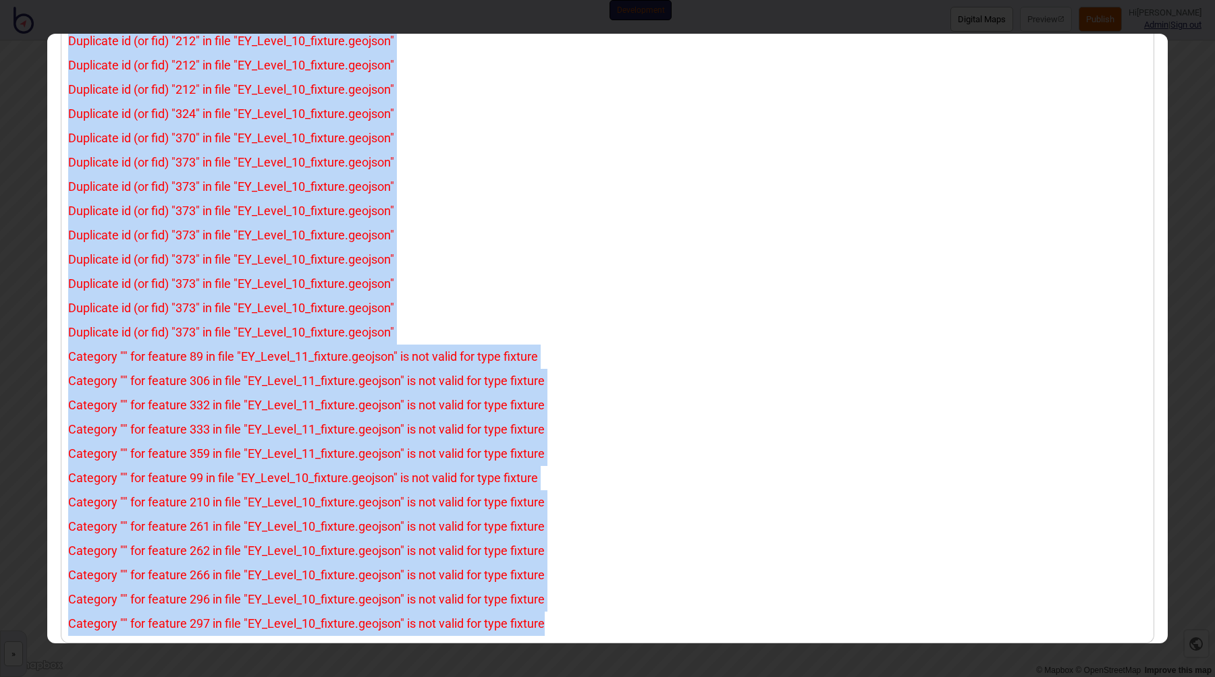
click at [544, 619] on div "Category "" for feature 297 in file "EY_Level_10_fixture.geojson" is not valid …" at bounding box center [607, 624] width 1078 height 24
copy div "Duplicate id (or fid) "393" in file "EY_Level_11_fixture.geojson" Duplicate id …"
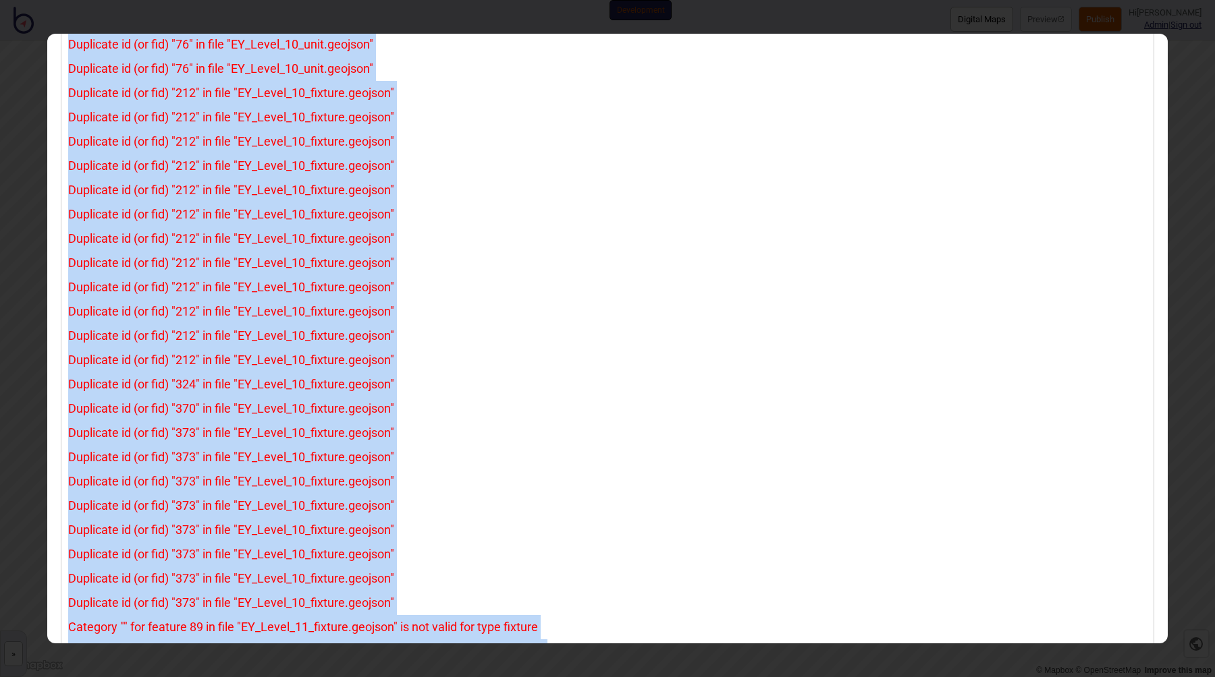
scroll to position [0, 0]
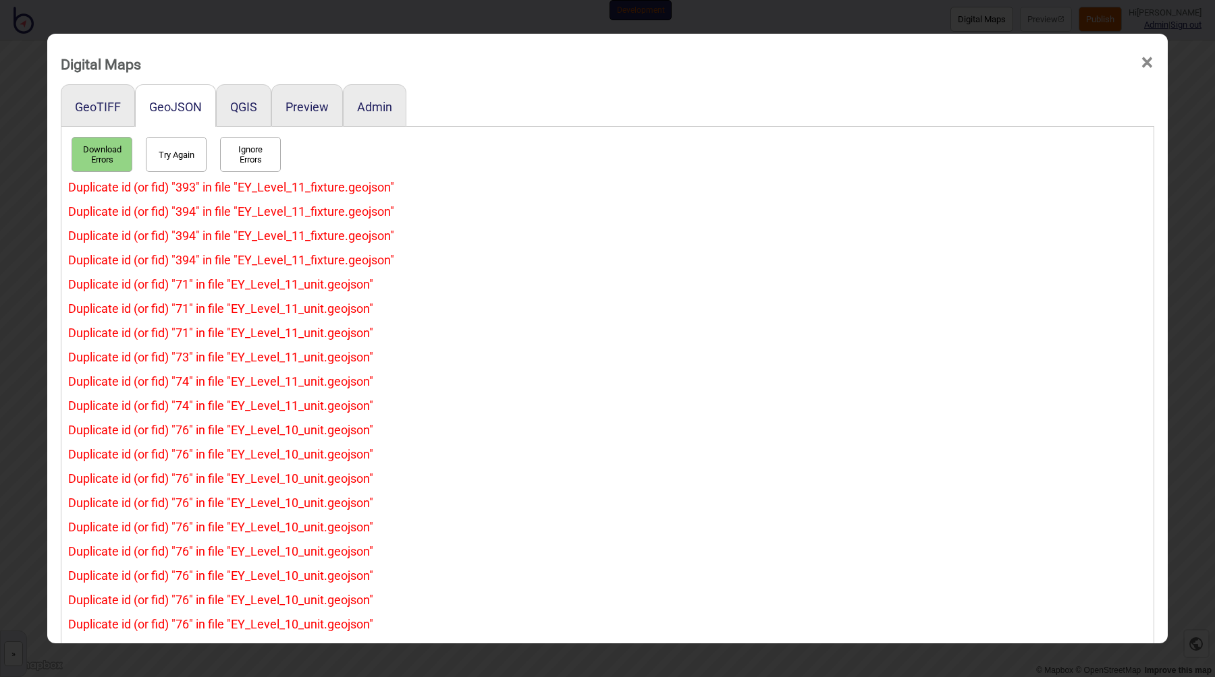
click at [415, 13] on div "Digital Maps × GeoTIFF GeoJSON QGIS Preview Admin Download Errors Try Again Ign…" at bounding box center [607, 338] width 1215 height 677
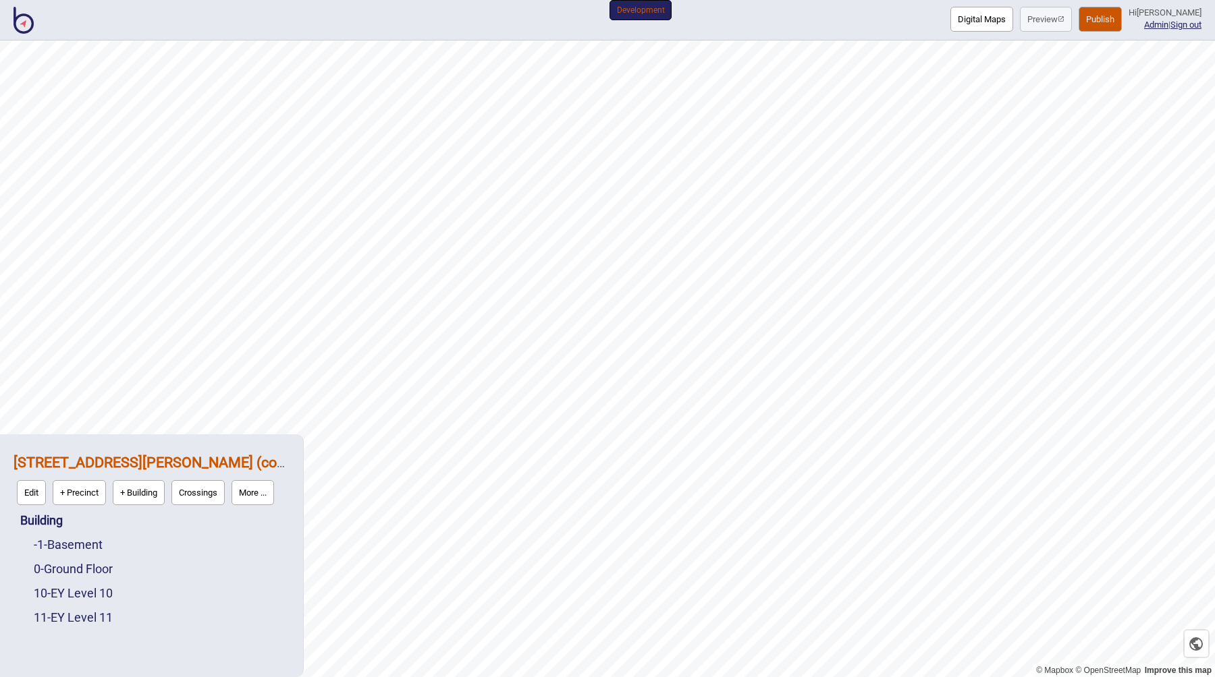
click at [1007, 22] on button "Digital Maps" at bounding box center [981, 19] width 63 height 25
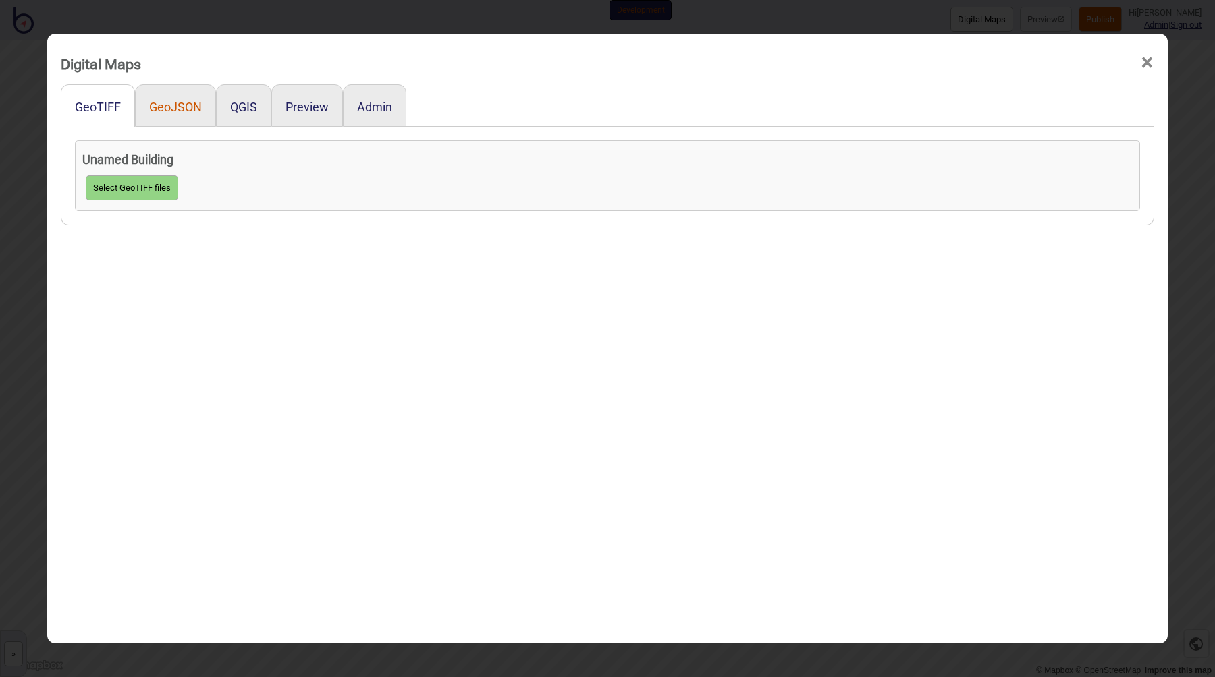
click at [179, 106] on button "GeoJSON" at bounding box center [175, 107] width 53 height 14
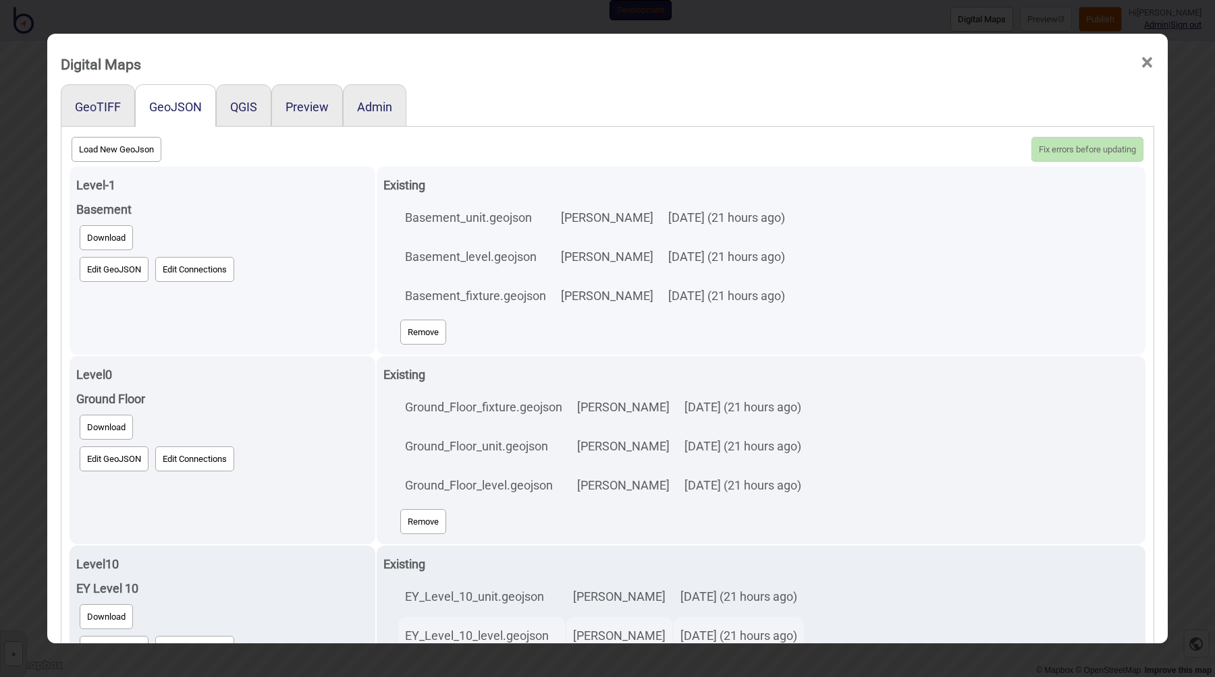
click at [428, 332] on button "Remove" at bounding box center [423, 332] width 46 height 25
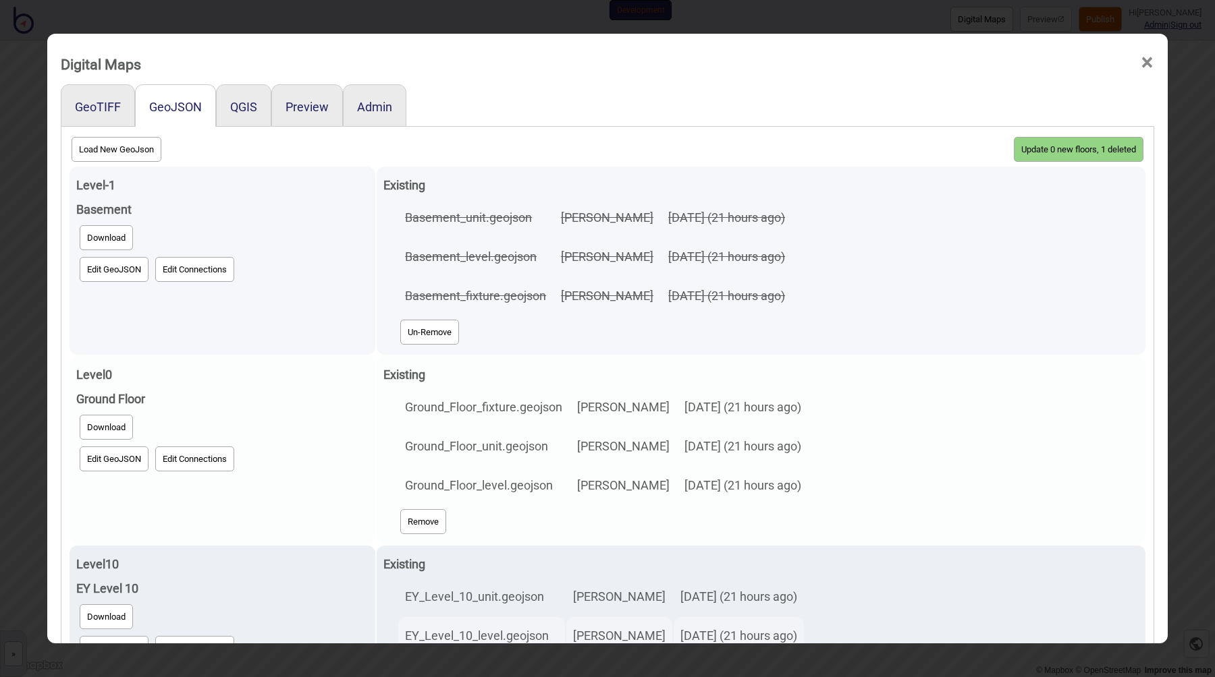
click at [432, 515] on button "Remove" at bounding box center [423, 521] width 46 height 25
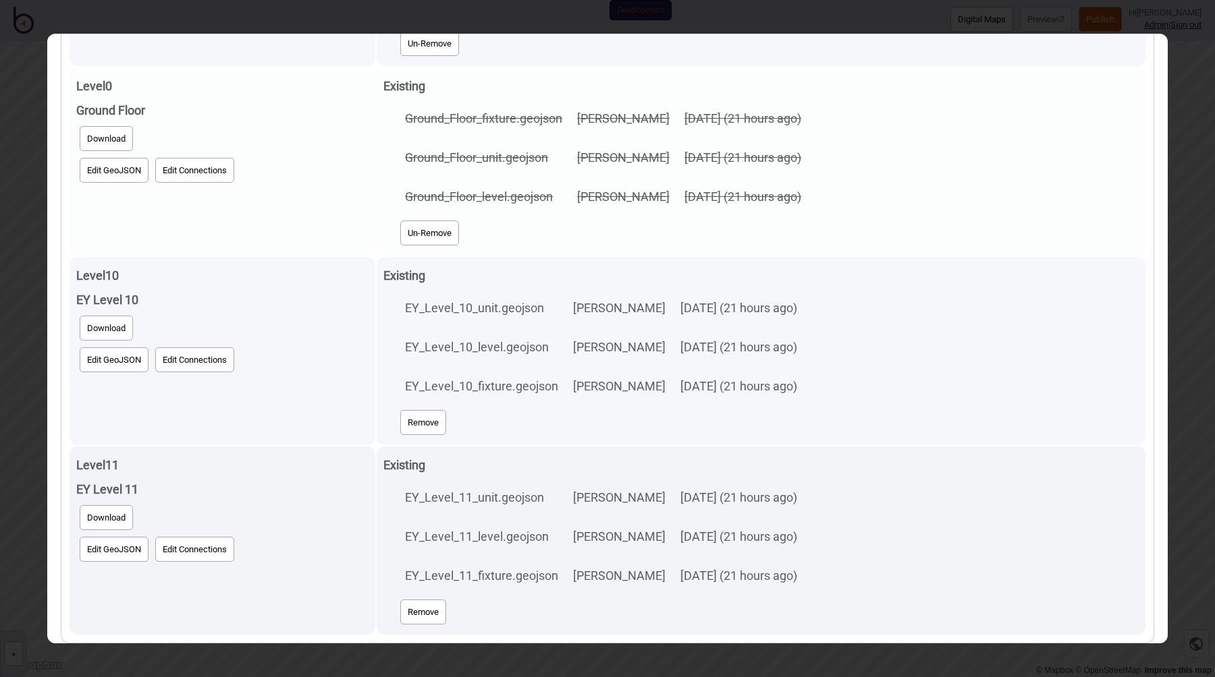
click at [413, 438] on div "Remove" at bounding box center [768, 423] width 742 height 32
click at [414, 428] on button "Remove" at bounding box center [423, 422] width 46 height 25
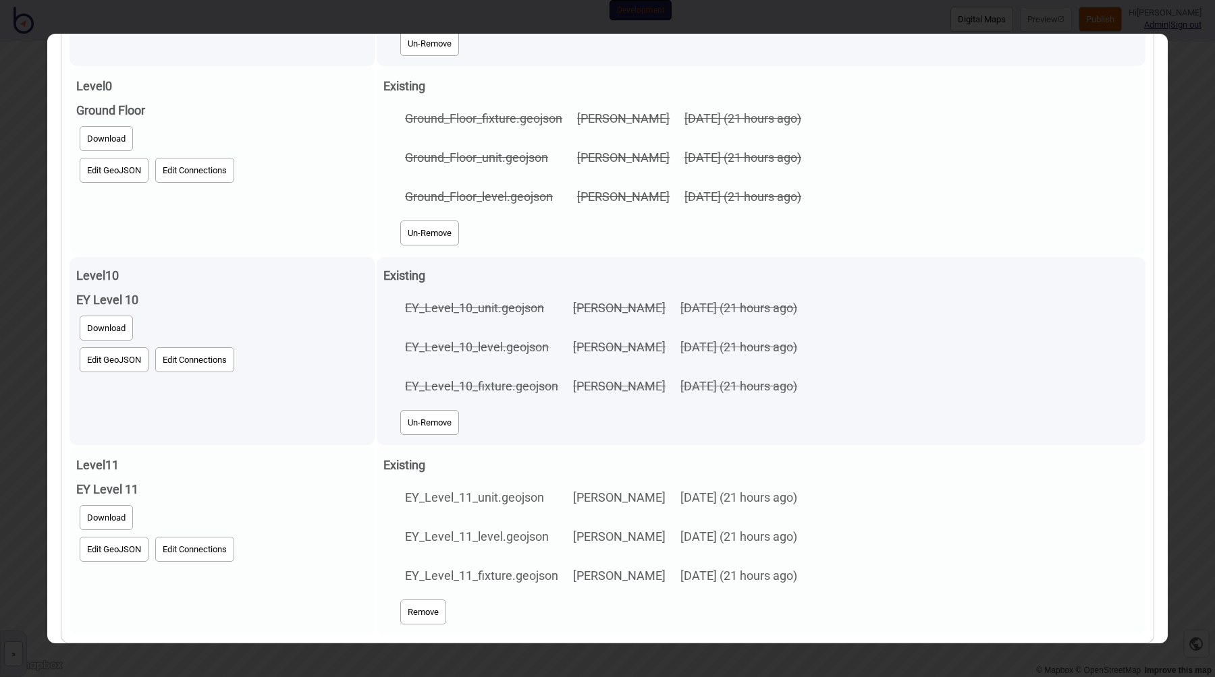
click at [419, 618] on button "Remove" at bounding box center [423, 612] width 46 height 25
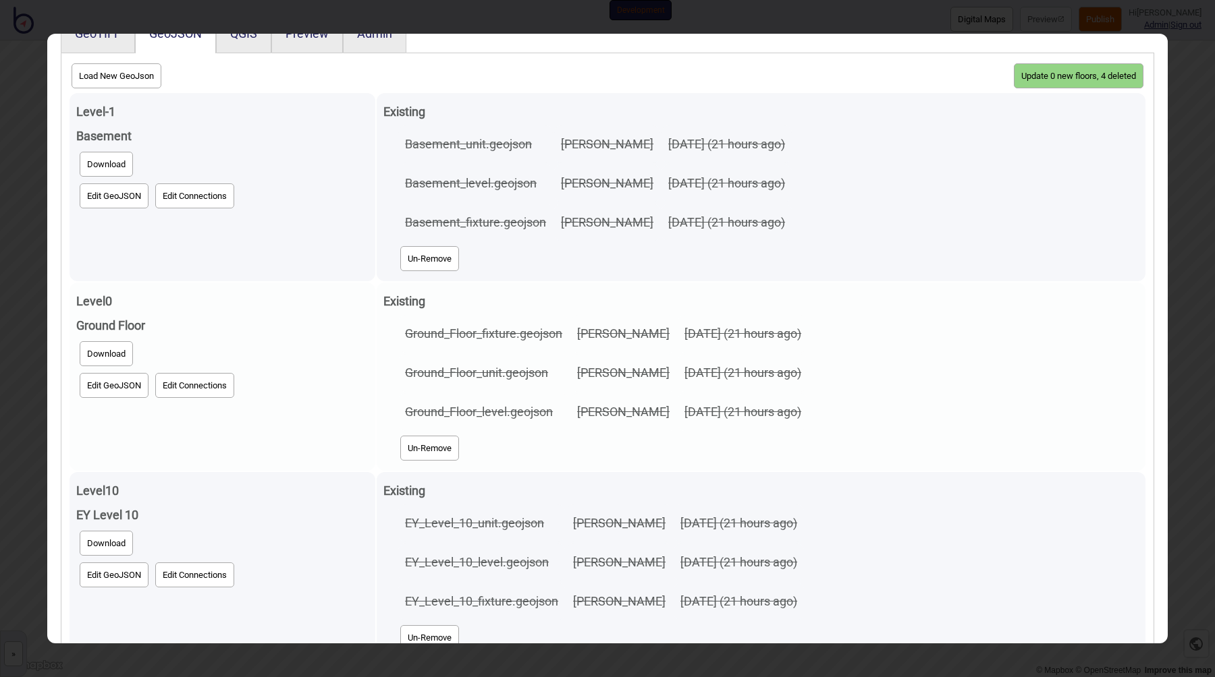
scroll to position [0, 0]
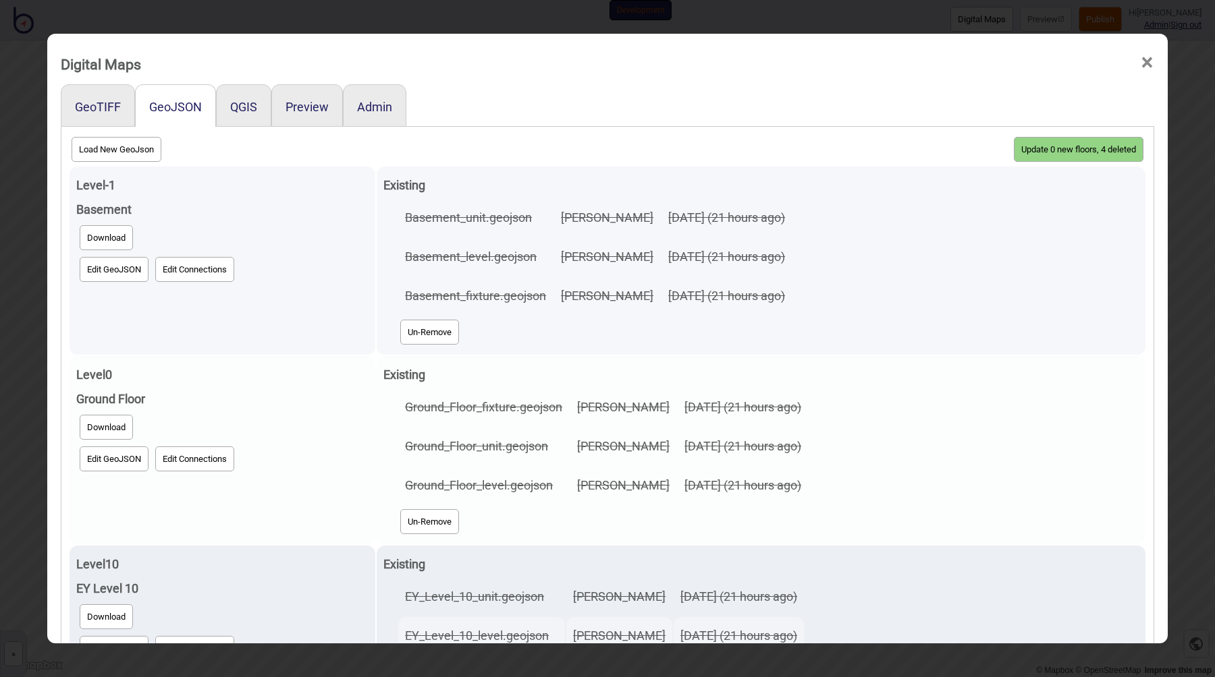
click at [1065, 142] on button "Update 0 new floors, 4 deleted" at bounding box center [1078, 149] width 130 height 25
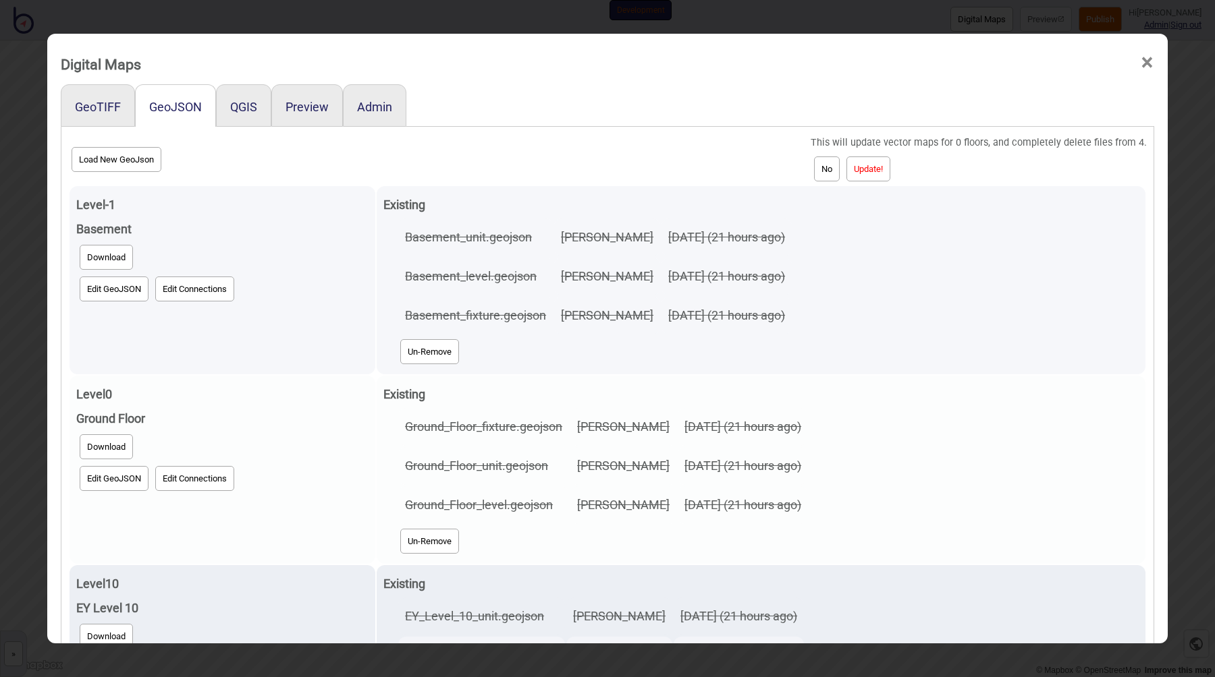
click at [875, 165] on button "Update!" at bounding box center [868, 169] width 44 height 25
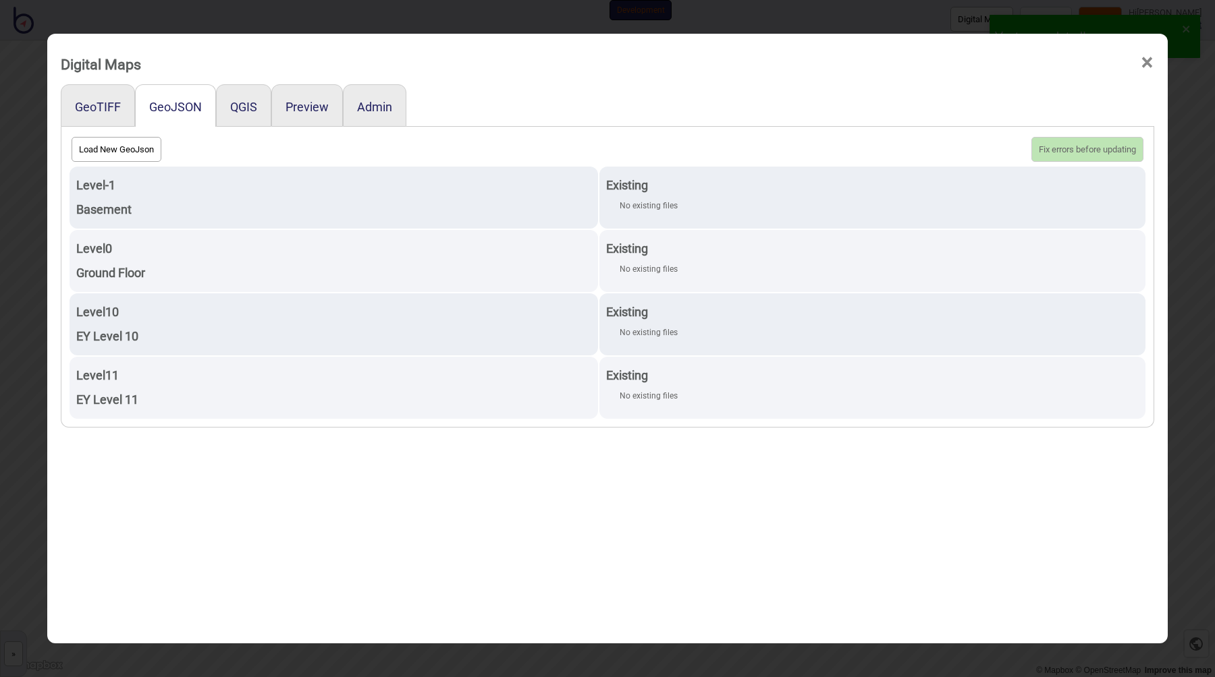
click at [294, 22] on div "Digital Maps × GeoTIFF GeoJSON QGIS Preview Admin Load New GeoJson Fix errors b…" at bounding box center [607, 338] width 1215 height 677
